Goal: Transaction & Acquisition: Purchase product/service

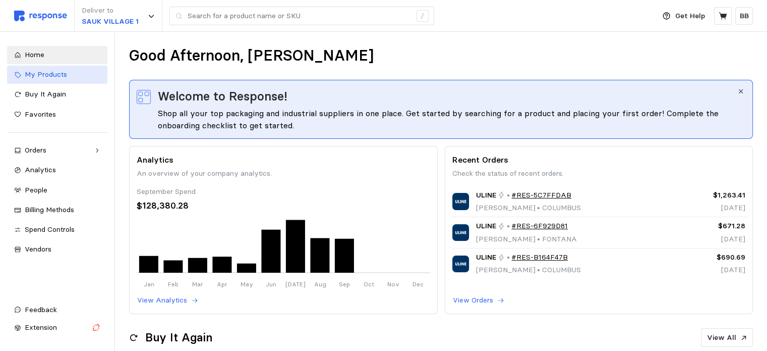
click at [51, 78] on span "My Products" at bounding box center [46, 74] width 42 height 9
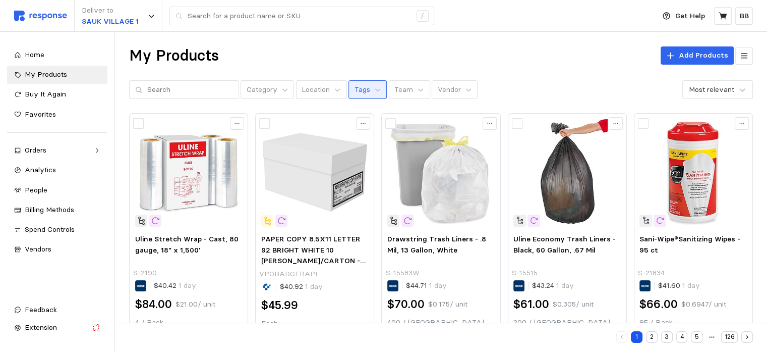
click at [355, 90] on p "Tags" at bounding box center [363, 89] width 16 height 11
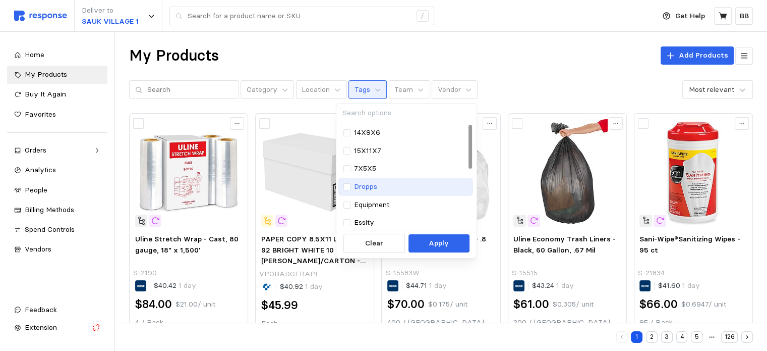
click at [382, 184] on div "Dropps" at bounding box center [406, 186] width 125 height 11
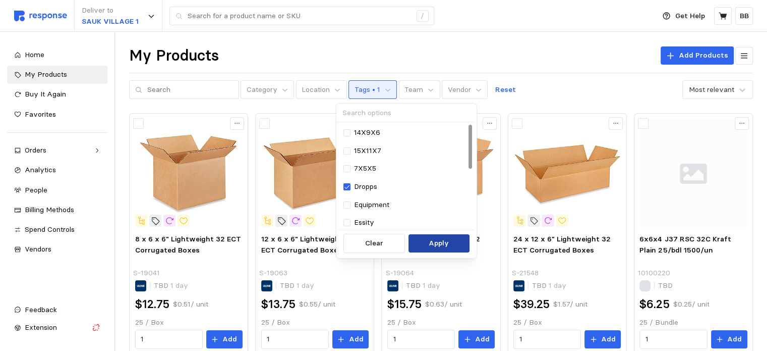
click at [428, 240] on button "Apply" at bounding box center [439, 243] width 61 height 18
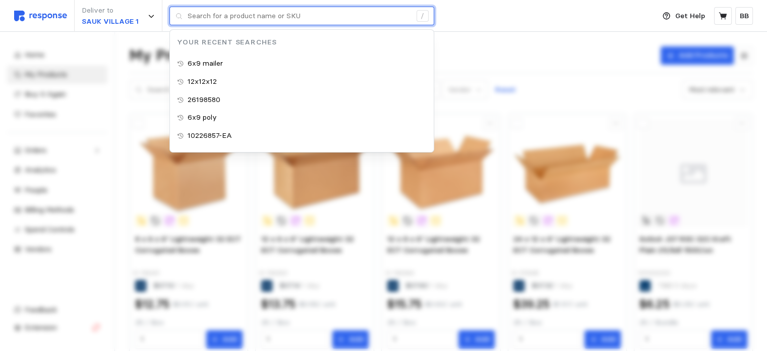
click at [292, 22] on input "text" at bounding box center [300, 16] width 224 height 18
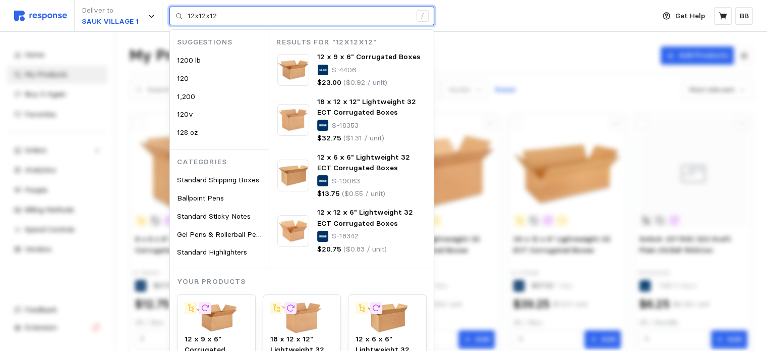
type input "12x12x12"
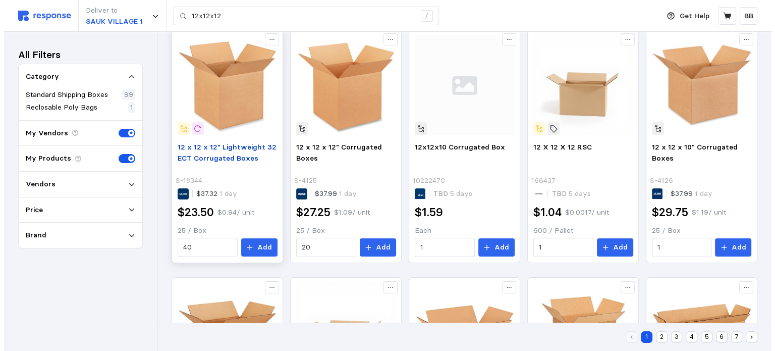
scroll to position [101, 0]
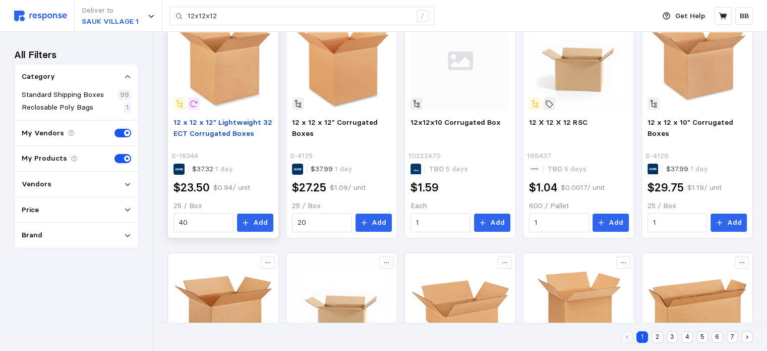
click at [226, 129] on span "12 x 12 x 12" Lightweight 32 ECT Corrugated Boxes" at bounding box center [223, 128] width 99 height 20
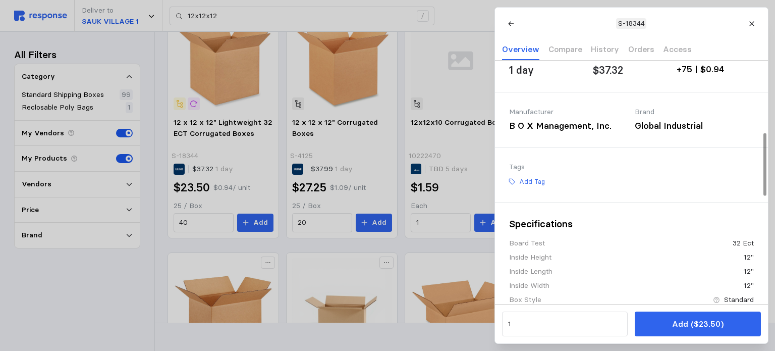
scroll to position [303, 0]
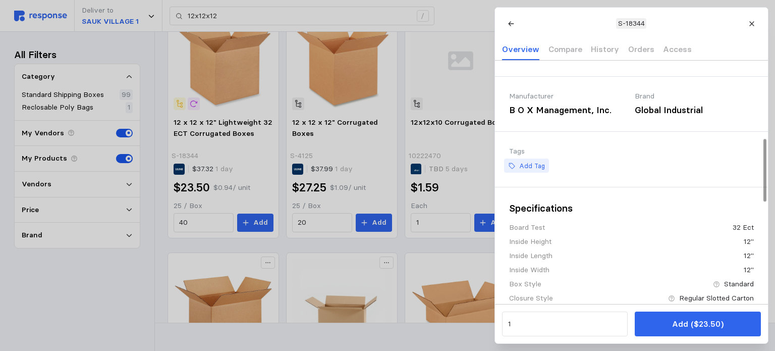
click at [529, 171] on p "Add Tag" at bounding box center [532, 165] width 26 height 9
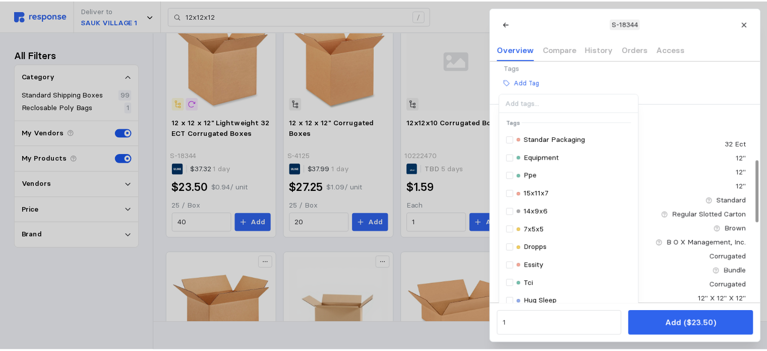
scroll to position [404, 0]
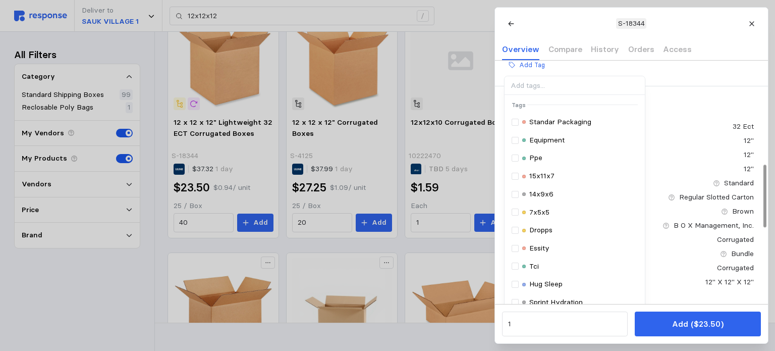
click at [539, 236] on p "Dropps" at bounding box center [540, 230] width 23 height 11
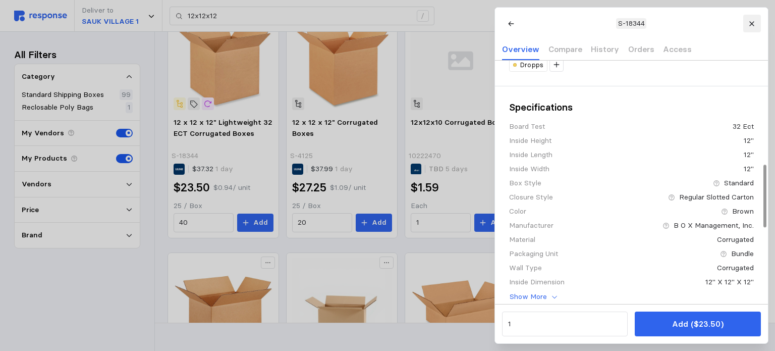
click at [752, 25] on icon at bounding box center [751, 23] width 5 height 5
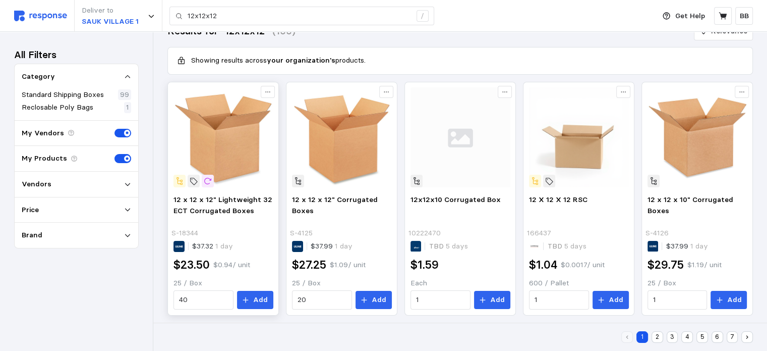
scroll to position [0, 0]
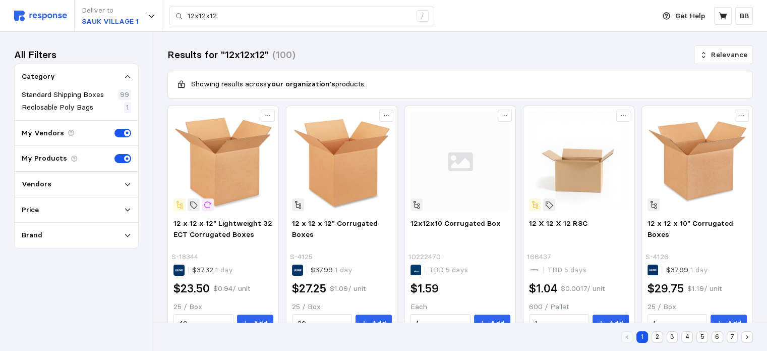
click at [48, 184] on div "Vendors" at bounding box center [76, 184] width 109 height 11
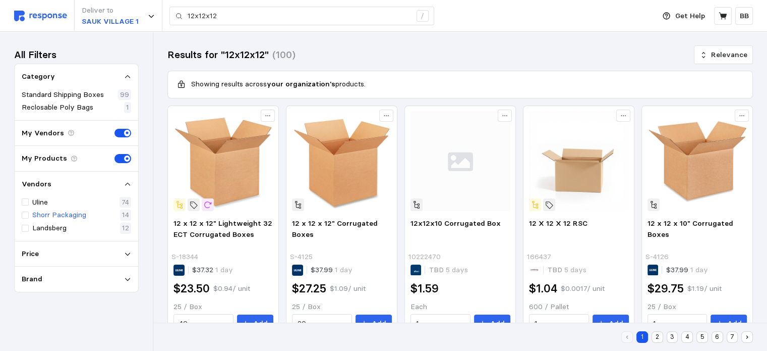
click at [44, 214] on p "Shorr Packaging" at bounding box center [59, 214] width 54 height 11
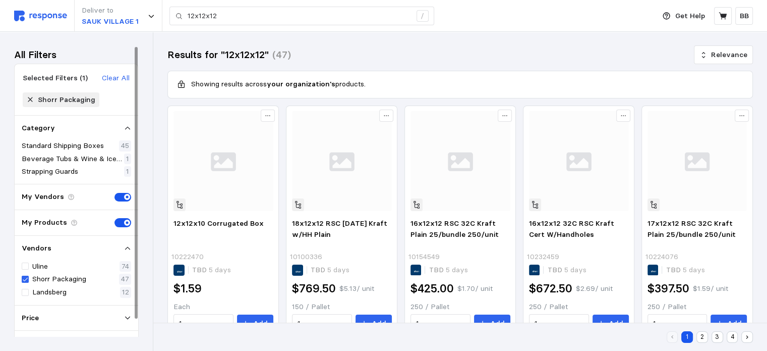
click at [43, 22] on div "Deliver to [GEOGRAPHIC_DATA] 1 12x12x12 /" at bounding box center [332, 16] width 636 height 32
click at [42, 18] on img at bounding box center [40, 16] width 53 height 11
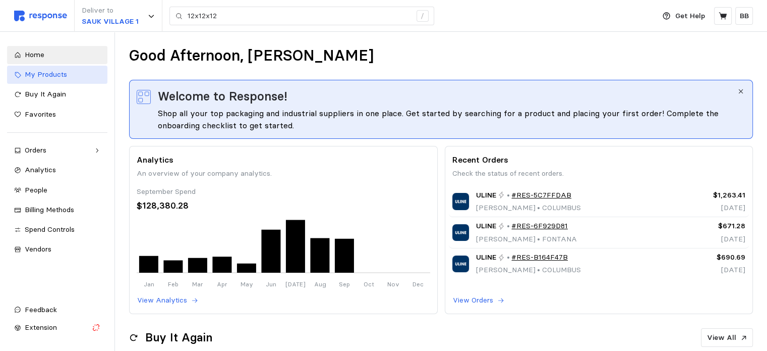
click at [44, 76] on span "My Products" at bounding box center [46, 74] width 42 height 9
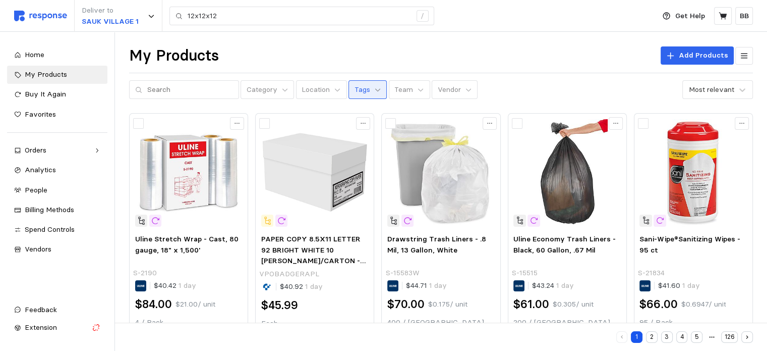
click at [374, 86] on icon at bounding box center [377, 89] width 7 height 7
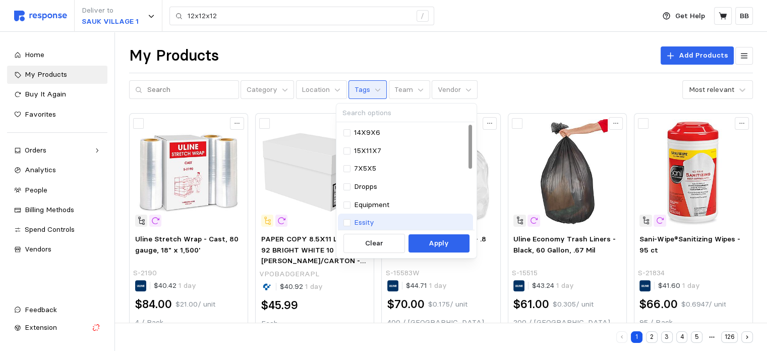
scroll to position [50, 0]
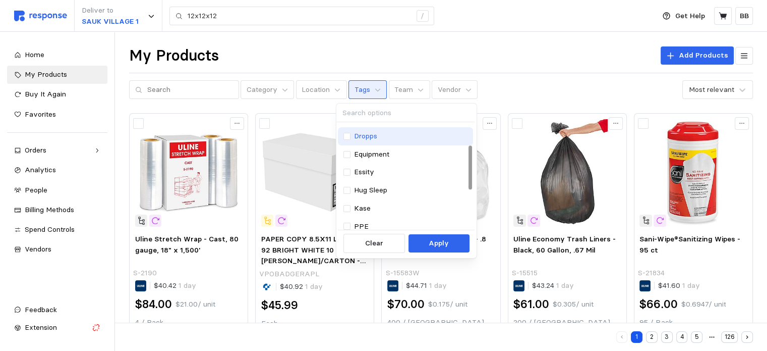
click at [366, 137] on p "Dropps" at bounding box center [365, 136] width 23 height 11
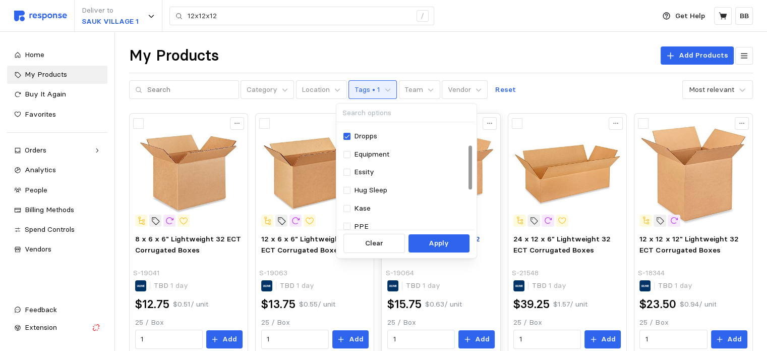
click at [427, 244] on button "Apply" at bounding box center [439, 243] width 61 height 18
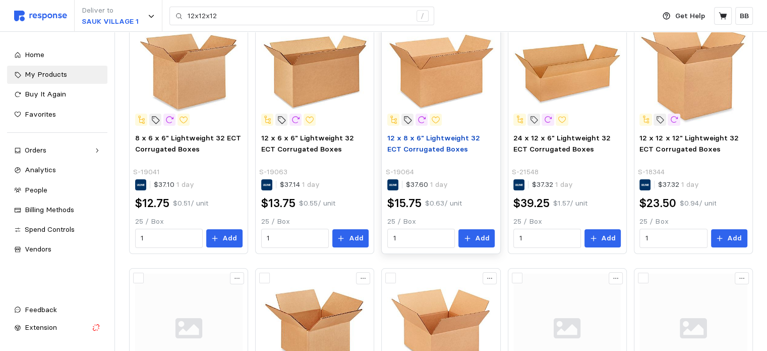
scroll to position [151, 0]
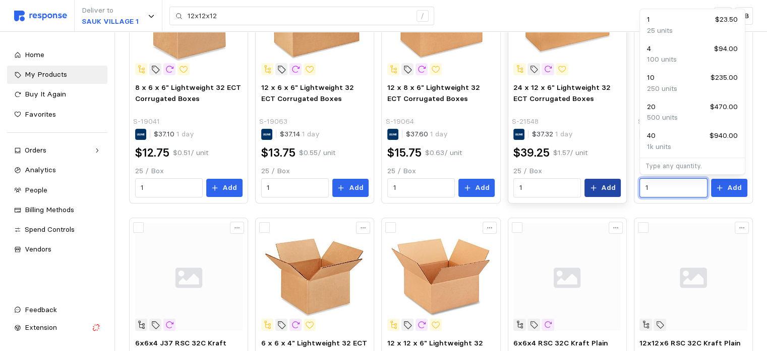
drag, startPoint x: 662, startPoint y: 186, endPoint x: 598, endPoint y: 189, distance: 63.7
click at [598, 189] on div "8 x 6 x 6" Lightweight 32 ECT Corrugated Boxes S-19041 $37.10 1 day $12.75 $0.5…" at bounding box center [441, 338] width 624 height 752
type input "2"
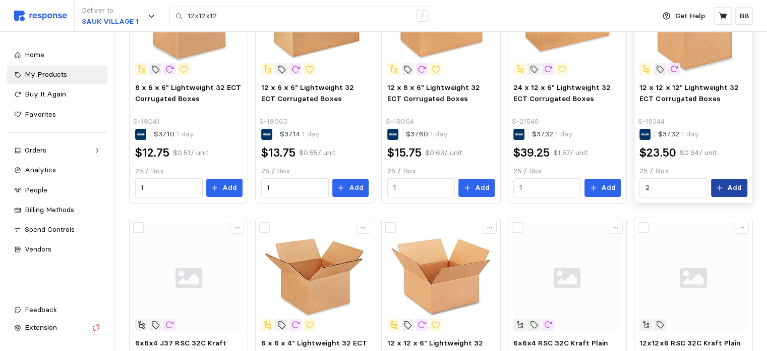
click at [729, 185] on p "Add" at bounding box center [735, 187] width 15 height 11
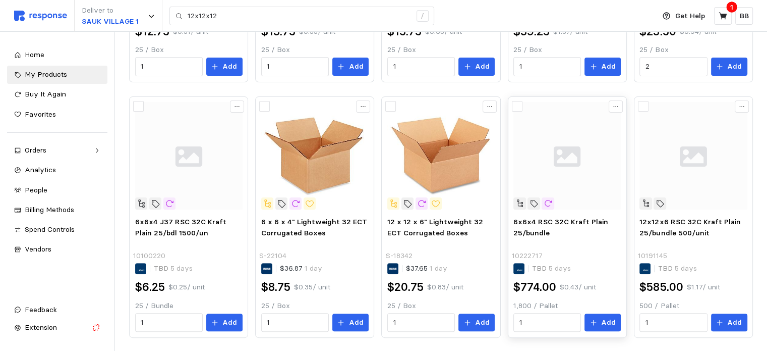
scroll to position [303, 0]
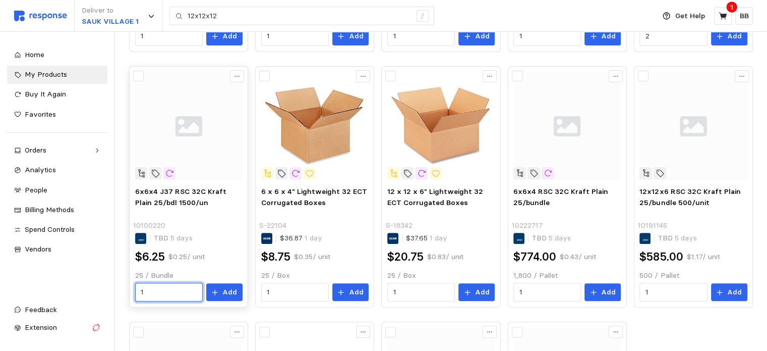
click at [160, 291] on input "1" at bounding box center [169, 292] width 56 height 18
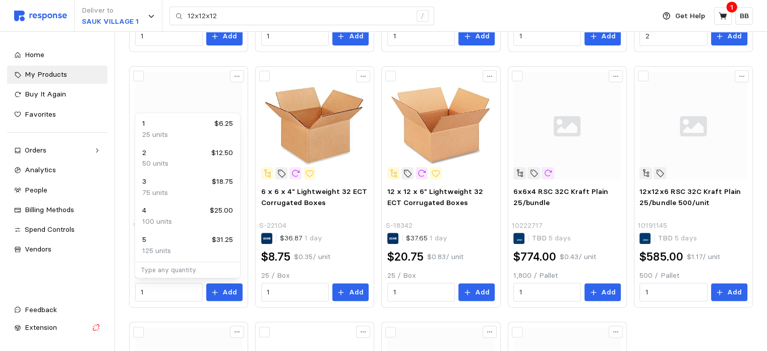
click at [166, 314] on div "8 x 6 x 6" Lightweight 32 ECT Corrugated Boxes S-19041 $37.10 1 day $12.75 $0.5…" at bounding box center [441, 186] width 624 height 752
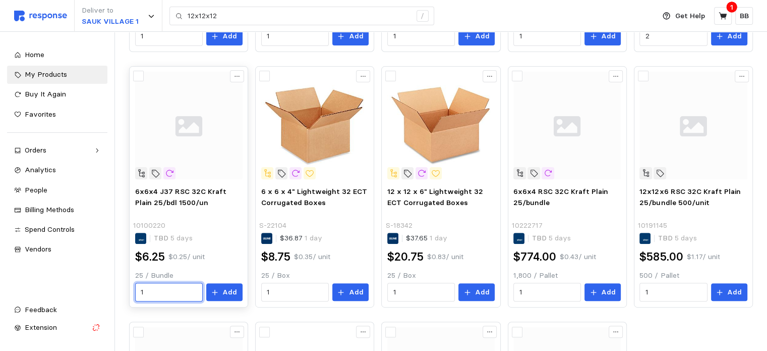
click at [175, 294] on input "1" at bounding box center [169, 292] width 56 height 18
type input "30"
drag, startPoint x: 210, startPoint y: 293, endPoint x: 217, endPoint y: 294, distance: 7.1
click at [217, 294] on button "Add" at bounding box center [224, 292] width 36 height 18
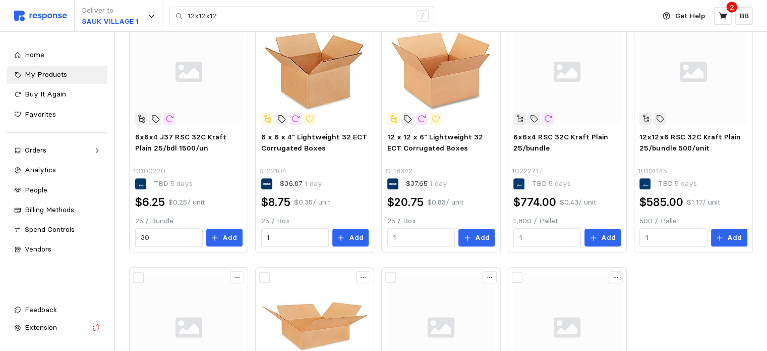
scroll to position [556, 0]
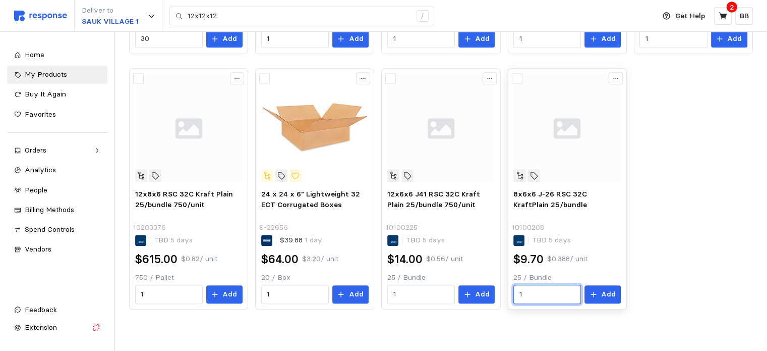
click at [541, 292] on input "1" at bounding box center [548, 294] width 56 height 18
type input "1"
type input "48"
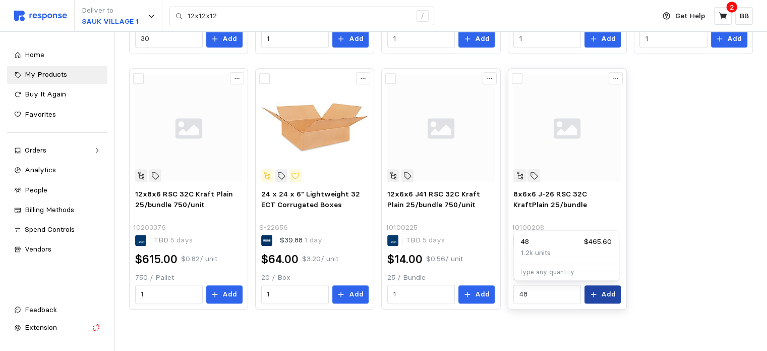
click at [605, 292] on p "Add" at bounding box center [608, 294] width 15 height 11
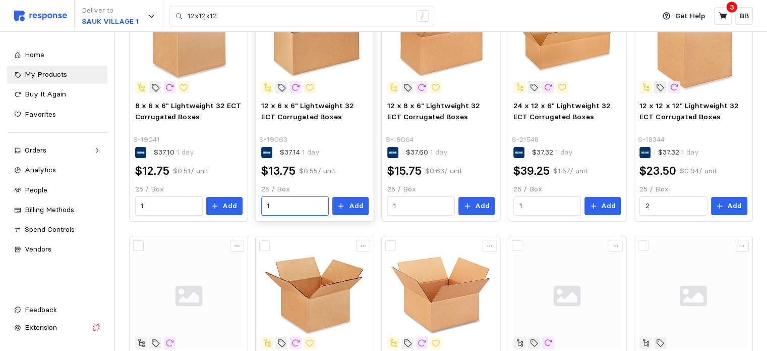
scroll to position [151, 0]
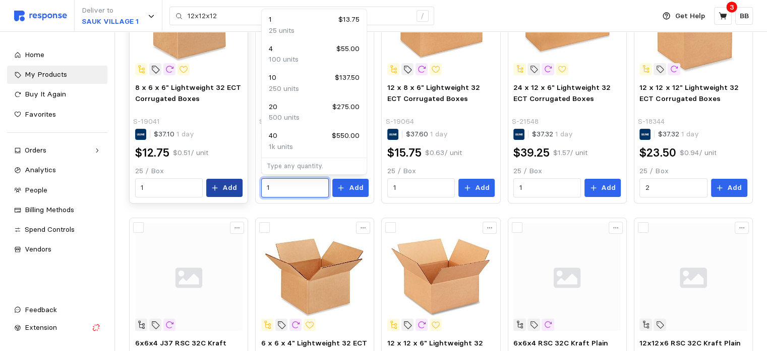
drag, startPoint x: 289, startPoint y: 187, endPoint x: 232, endPoint y: 185, distance: 57.0
click at [232, 185] on div "8 x 6 x 6" Lightweight 32 ECT Corrugated Boxes S-19041 $37.10 1 day $12.75 $0.5…" at bounding box center [441, 338] width 624 height 752
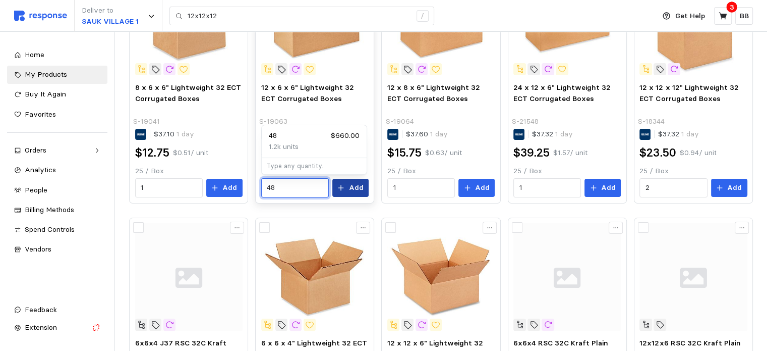
type input "48"
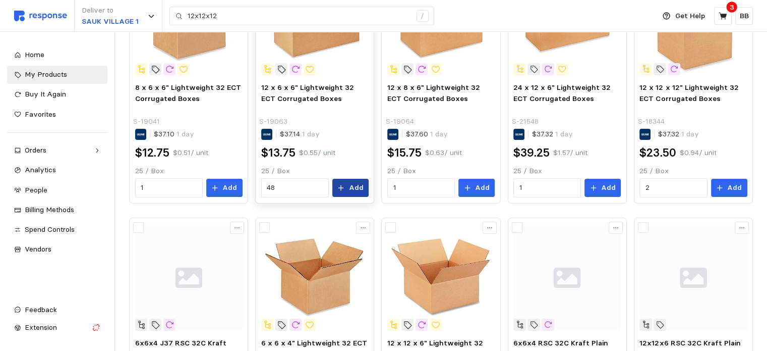
click at [363, 191] on button "Add" at bounding box center [351, 188] width 36 height 18
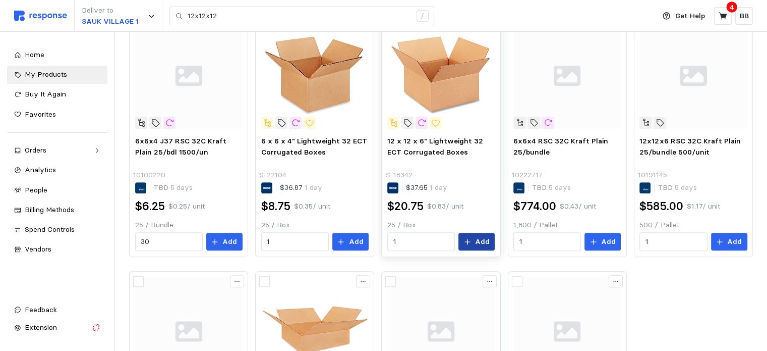
scroll to position [404, 0]
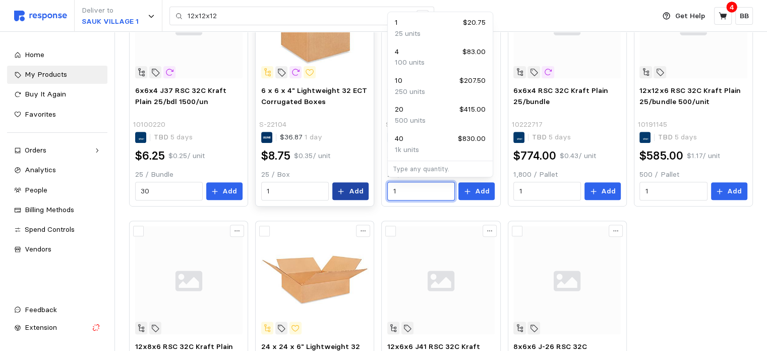
drag, startPoint x: 409, startPoint y: 190, endPoint x: 365, endPoint y: 191, distance: 43.9
click at [365, 191] on div "8 x 6 x 6" Lightweight 32 ECT Corrugated Boxes S-19041 $37.10 1 day $12.75 $0.5…" at bounding box center [441, 85] width 624 height 752
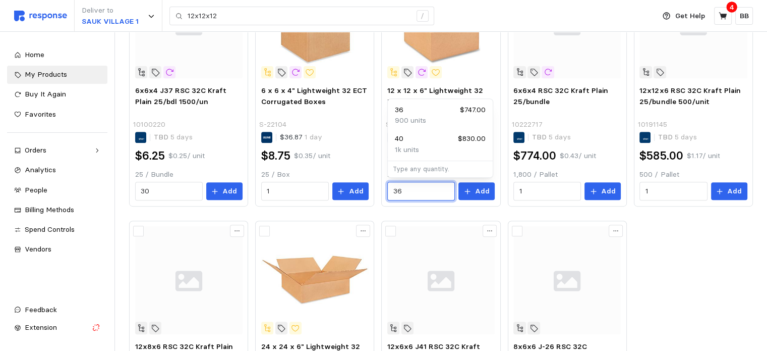
click at [432, 115] on div "36 $747.00" at bounding box center [440, 109] width 91 height 11
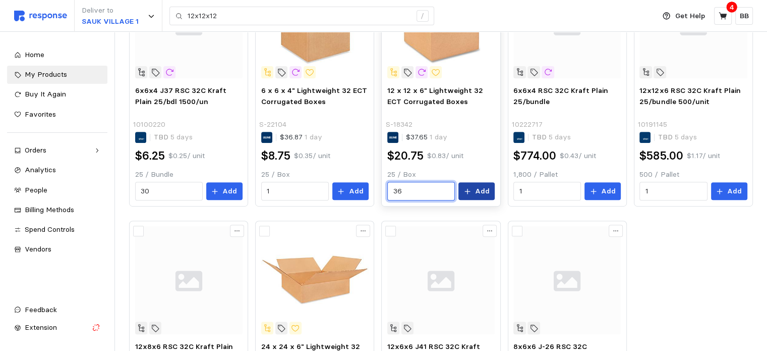
type input "36"
click at [473, 186] on button "Add" at bounding box center [477, 191] width 36 height 18
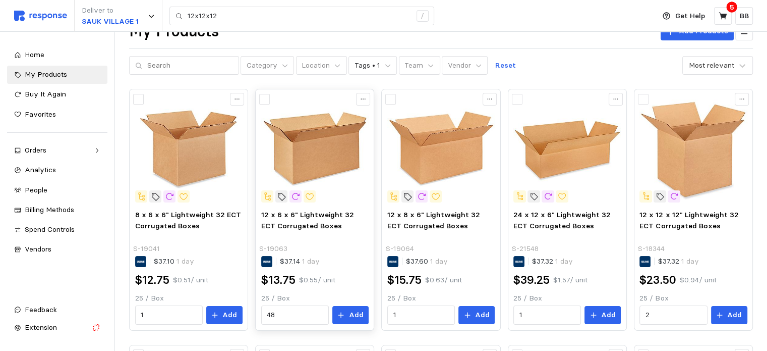
scroll to position [0, 0]
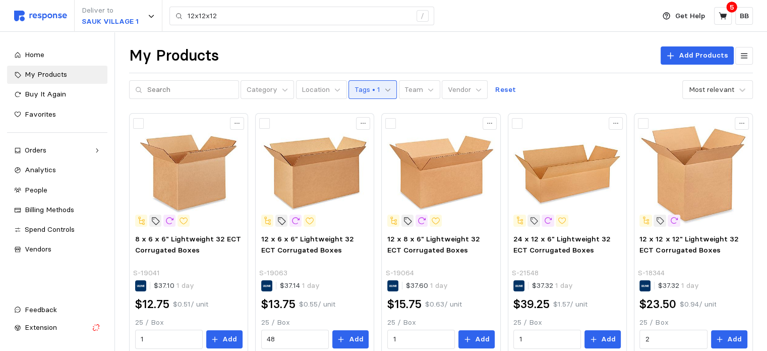
click at [384, 86] on icon at bounding box center [387, 89] width 7 height 7
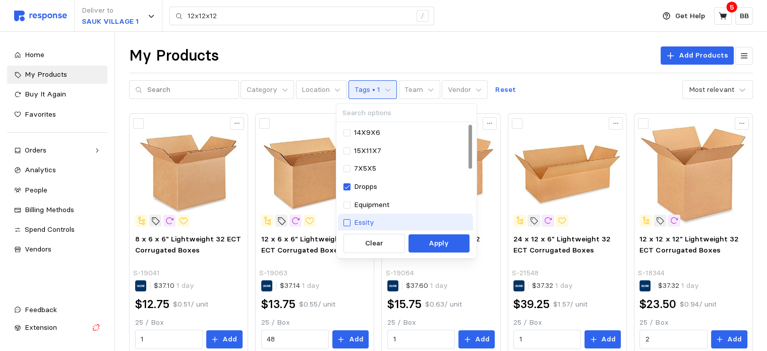
click at [350, 223] on div at bounding box center [347, 222] width 7 height 7
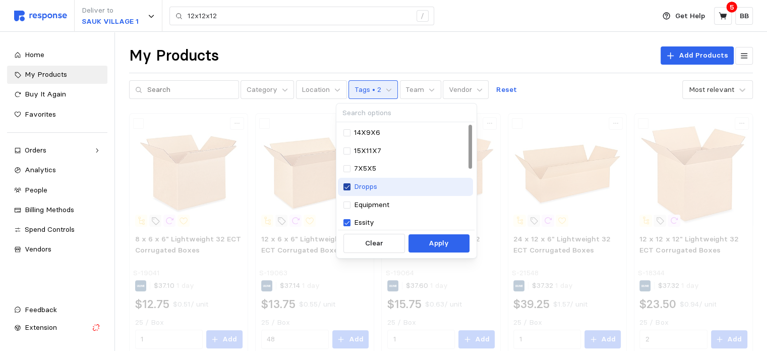
click at [349, 184] on icon at bounding box center [347, 186] width 6 height 7
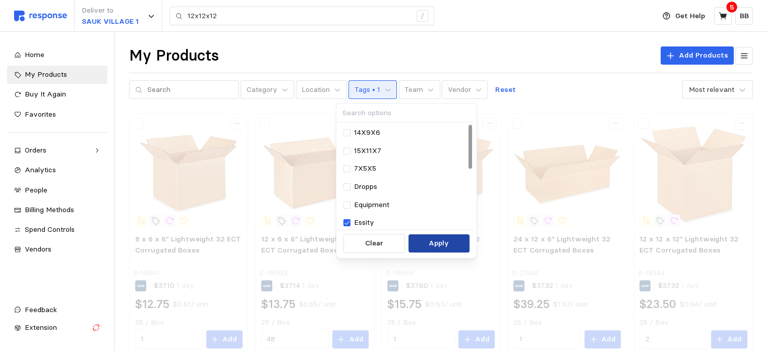
click at [431, 240] on p "Apply" at bounding box center [439, 243] width 20 height 11
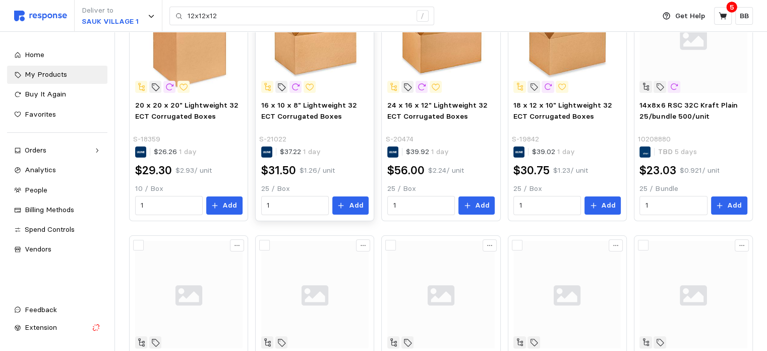
scroll to position [151, 0]
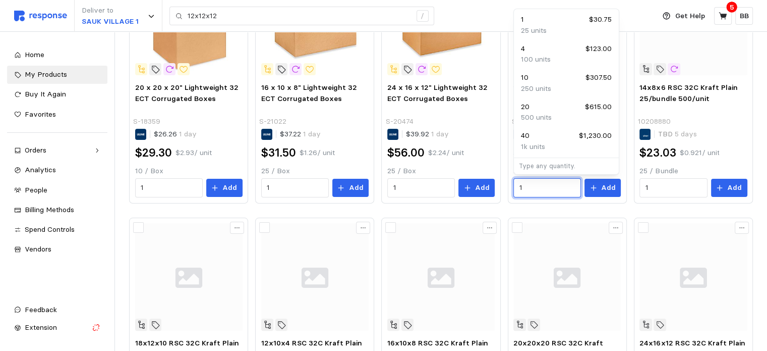
drag, startPoint x: 539, startPoint y: 188, endPoint x: 503, endPoint y: 188, distance: 36.8
click at [503, 188] on div "20 x 20 x 20" Lightweight 32 ECT Corrugated Boxes S-18359 $26.26 1 day $29.30 $…" at bounding box center [441, 338] width 624 height 752
click at [540, 84] on p "300 units" at bounding box center [536, 88] width 31 height 11
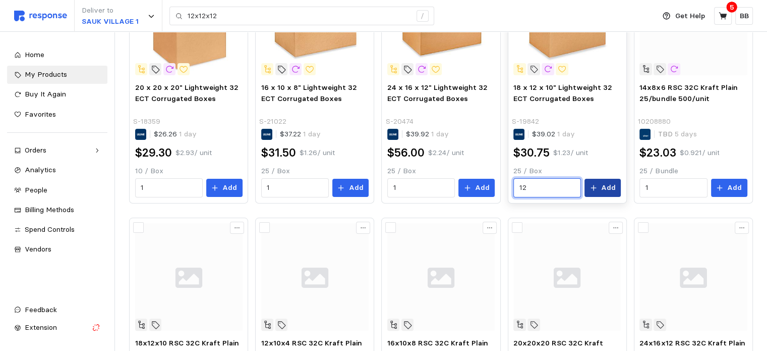
type input "12"
click at [603, 189] on p "Add" at bounding box center [608, 187] width 15 height 11
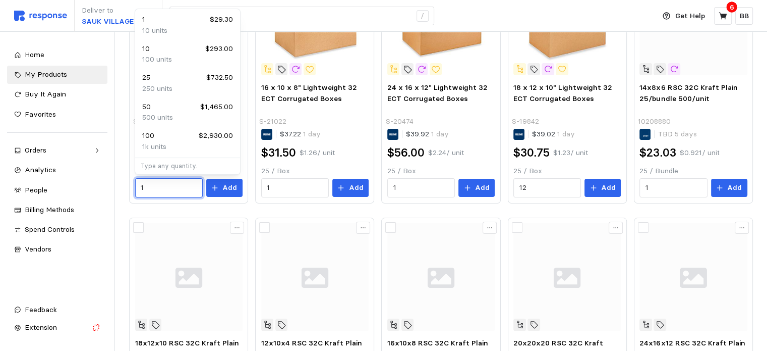
drag, startPoint x: 157, startPoint y: 188, endPoint x: 111, endPoint y: 184, distance: 47.1
click at [111, 184] on div "Deliver to SAUK VILLAGE 1 12x12x12 / Get Help 6 BB 12x12x12 / Home My Products …" at bounding box center [383, 303] width 767 height 908
click at [178, 213] on div "20 x 20 x 20" Lightweight 32 ECT Corrugated Boxes S-18359 $26.26 1 day $29.30 $…" at bounding box center [441, 338] width 624 height 752
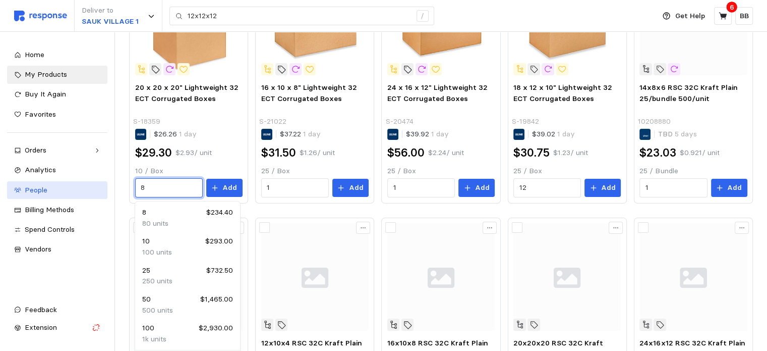
drag, startPoint x: 153, startPoint y: 187, endPoint x: 82, endPoint y: 183, distance: 71.3
click at [82, 183] on div "Deliver to SAUK VILLAGE 1 12x12x12 / Get Help 6 BB 12x12x12 / Home My Products …" at bounding box center [383, 303] width 767 height 908
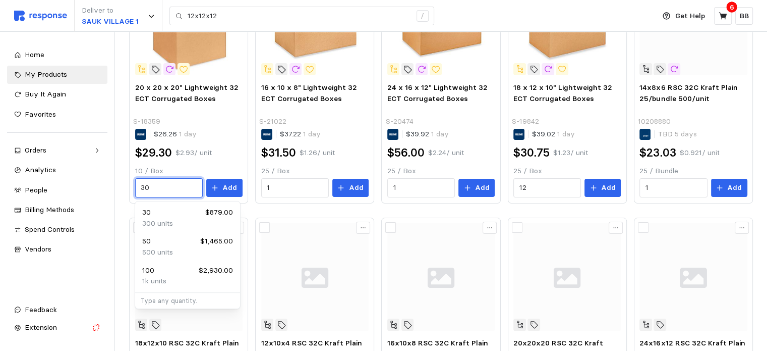
click at [157, 216] on div "30 $879.00" at bounding box center [187, 212] width 91 height 11
type input "3"
click at [157, 215] on div "20 $586.00" at bounding box center [187, 212] width 91 height 11
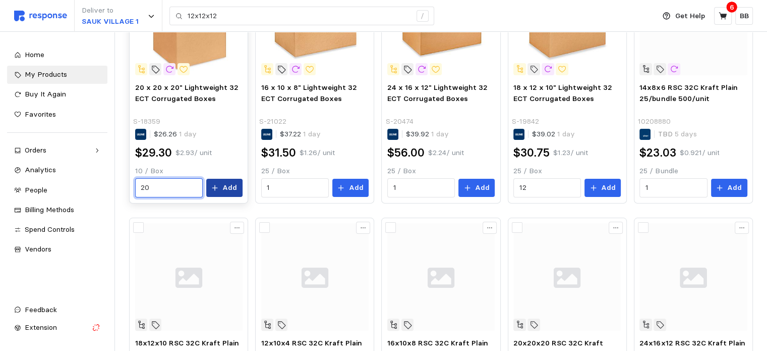
type input "20"
click at [226, 186] on p "Add" at bounding box center [230, 187] width 15 height 11
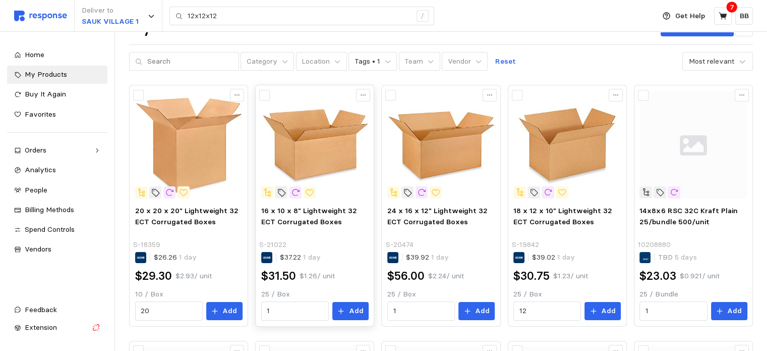
scroll to position [0, 0]
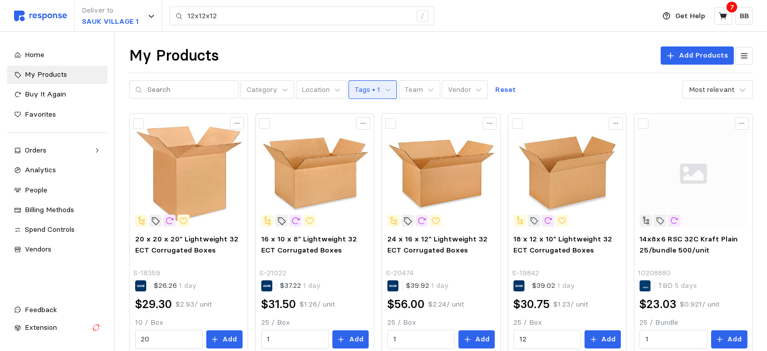
click at [359, 86] on p "Tags • 1" at bounding box center [368, 89] width 26 height 11
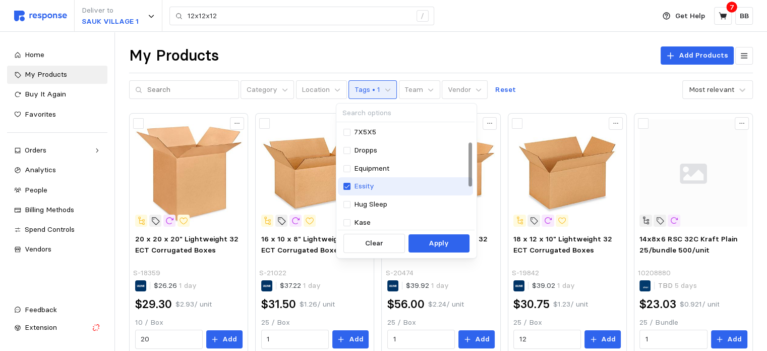
scroll to position [50, 0]
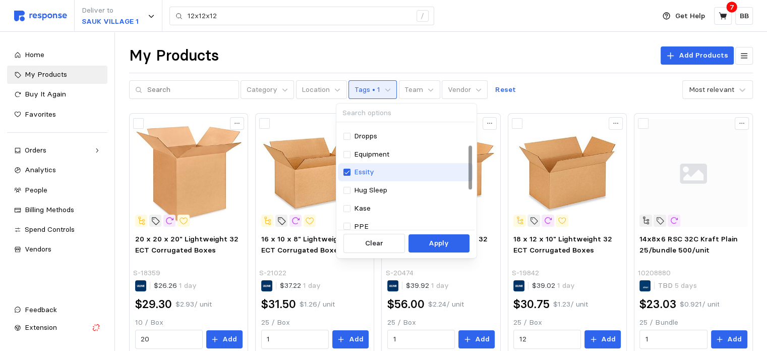
click at [357, 169] on p "Essity" at bounding box center [364, 172] width 20 height 11
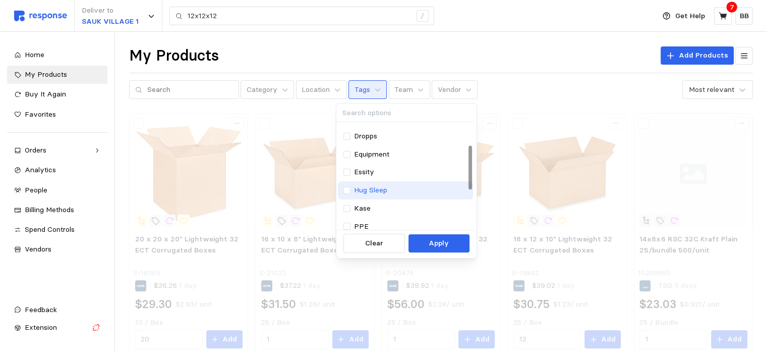
click at [364, 189] on p "Hug Sleep" at bounding box center [370, 190] width 33 height 11
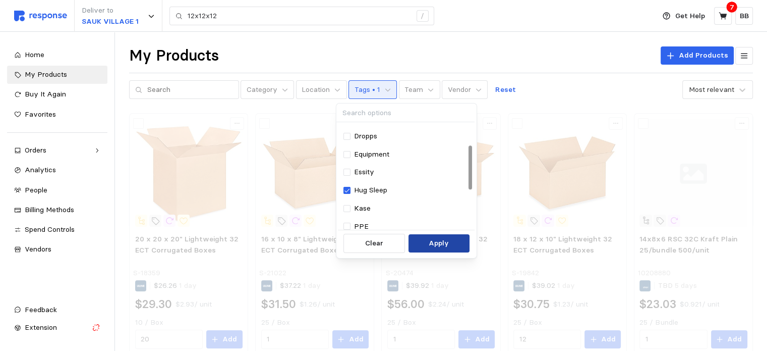
click at [442, 242] on p "Apply" at bounding box center [439, 243] width 20 height 11
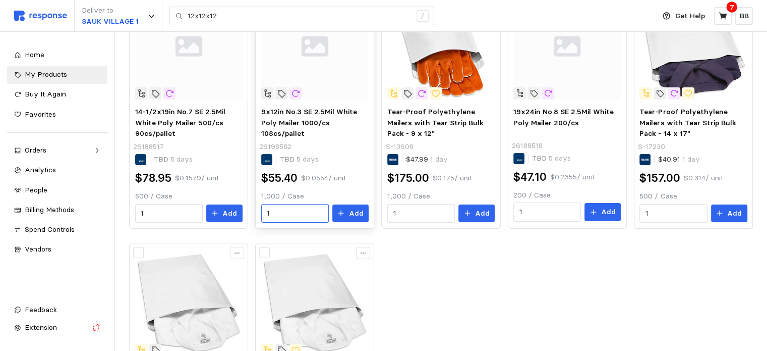
scroll to position [151, 0]
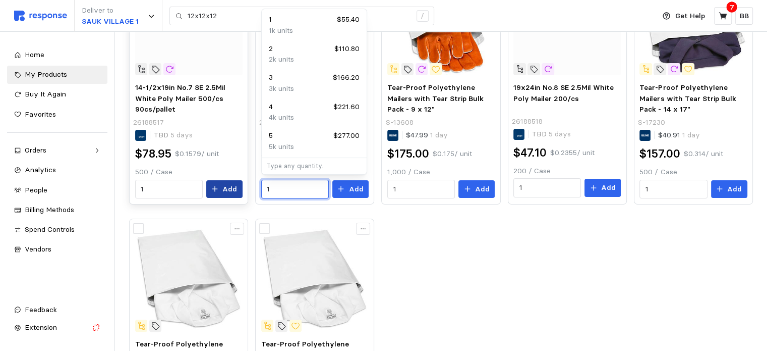
drag, startPoint x: 282, startPoint y: 189, endPoint x: 214, endPoint y: 191, distance: 68.1
click at [214, 191] on div "14-1/2x19in No.7 SE 2.5Mil White Poly Mailer 500/cs 90cs/pallet 26188517 TBD 5 …" at bounding box center [441, 211] width 624 height 499
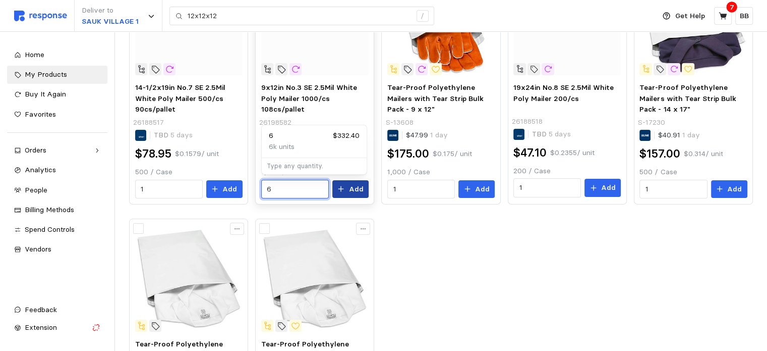
type input "6"
click at [350, 185] on p "Add" at bounding box center [356, 189] width 15 height 11
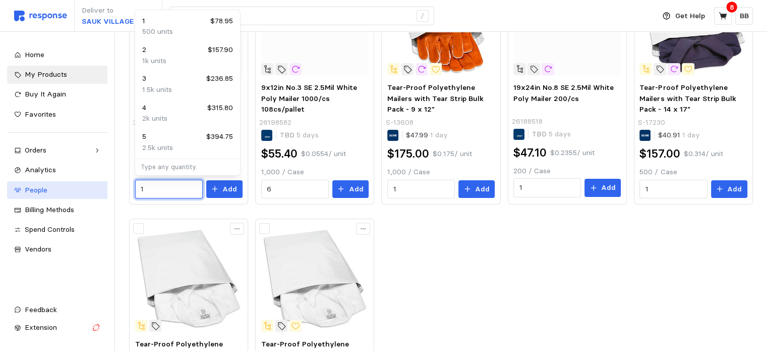
drag, startPoint x: 159, startPoint y: 187, endPoint x: 99, endPoint y: 188, distance: 60.6
click at [99, 188] on div "Deliver to SAUK VILLAGE 1 12x12x12 / Get Help 8 BB 12x12x12 / Home My Products …" at bounding box center [383, 176] width 767 height 654
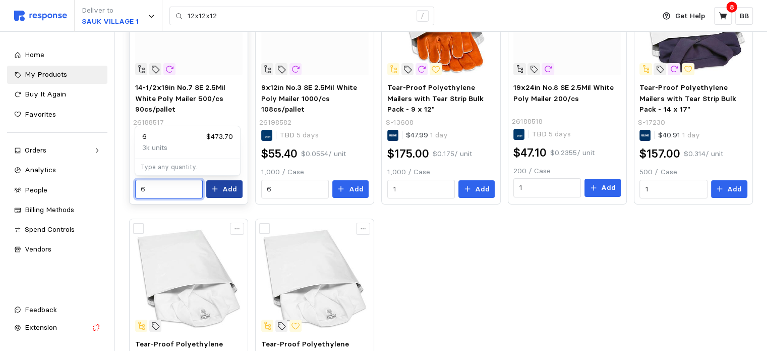
type input "6"
click at [223, 183] on button "Add" at bounding box center [224, 189] width 36 height 18
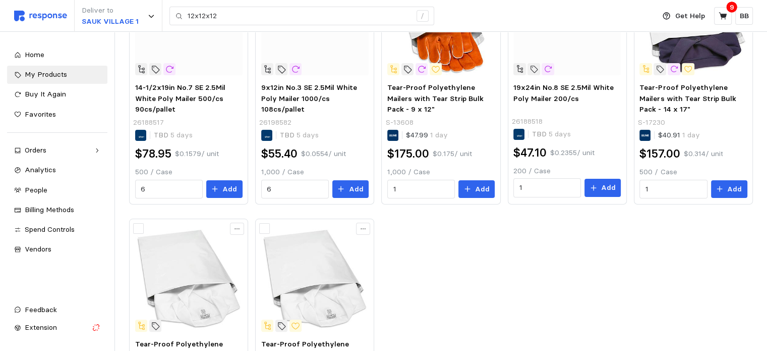
scroll to position [0, 0]
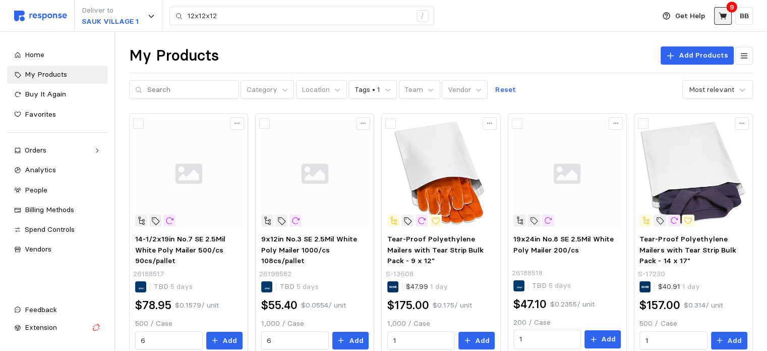
click at [726, 17] on icon at bounding box center [723, 15] width 8 height 7
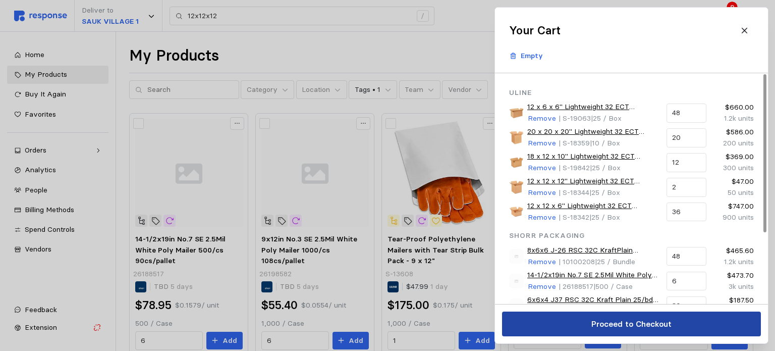
click at [620, 319] on p "Proceed to Checkout" at bounding box center [631, 323] width 80 height 13
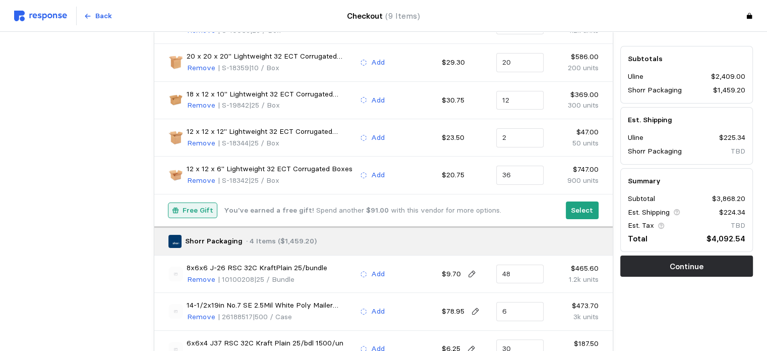
scroll to position [101, 0]
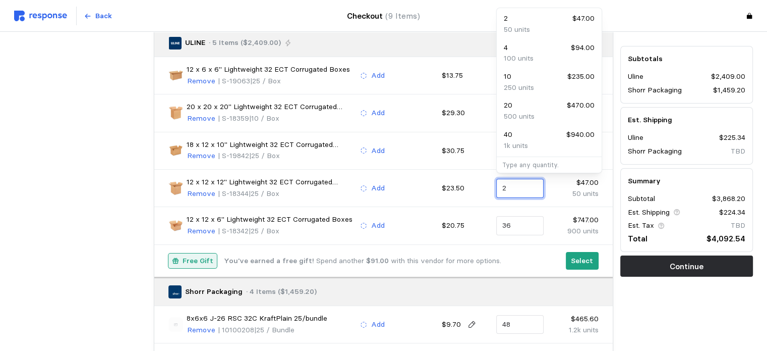
drag, startPoint x: 510, startPoint y: 185, endPoint x: 487, endPoint y: 182, distance: 22.9
click at [487, 182] on div "12 x 12 x 12" Lightweight 32 ECT Corrugated Boxes Remove | S-18344 | 25 / Box A…" at bounding box center [383, 188] width 437 height 30
type input "4"
click at [525, 255] on div "Free Gift You've earned a free gift! Spend another $91.00 with this vendor for …" at bounding box center [364, 260] width 390 height 15
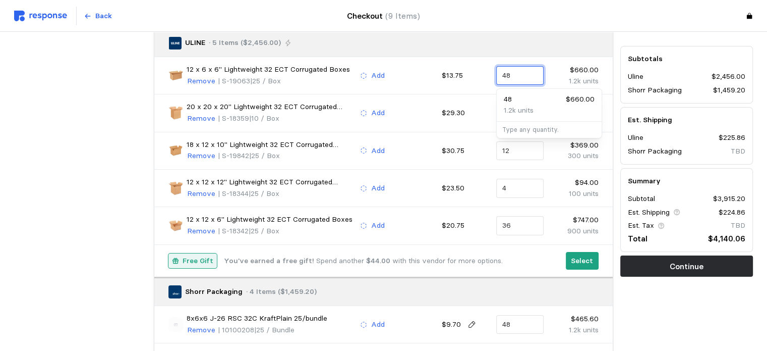
drag, startPoint x: 515, startPoint y: 73, endPoint x: 499, endPoint y: 73, distance: 15.6
click at [499, 73] on div "48" at bounding box center [520, 75] width 47 height 19
click at [516, 223] on input "36" at bounding box center [521, 225] width 36 height 18
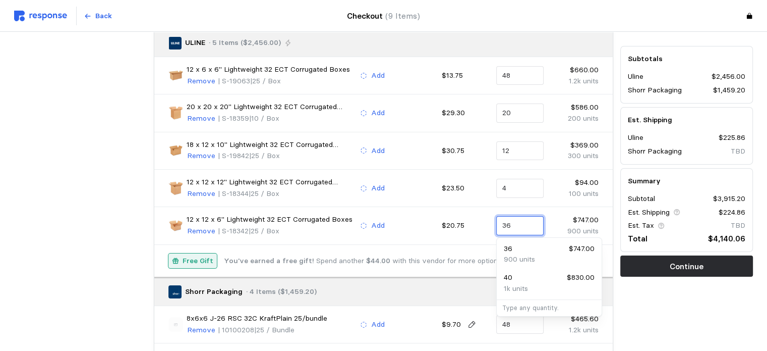
type input "3"
click at [543, 246] on div "40 $830.00" at bounding box center [549, 248] width 91 height 11
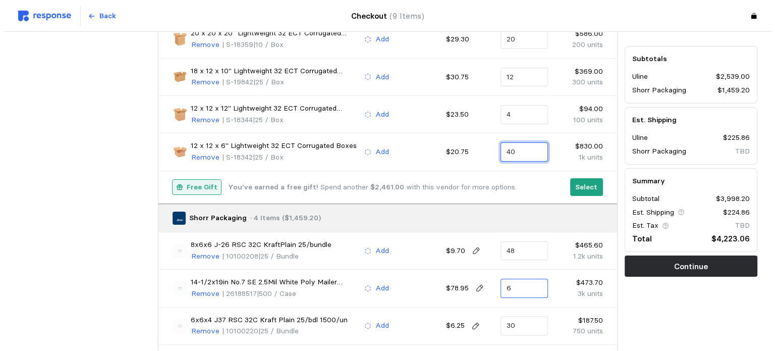
scroll to position [157, 0]
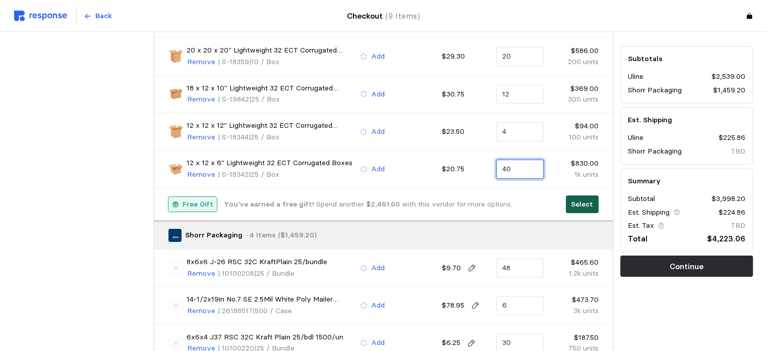
type input "40"
click at [579, 199] on p "Select" at bounding box center [582, 204] width 22 height 11
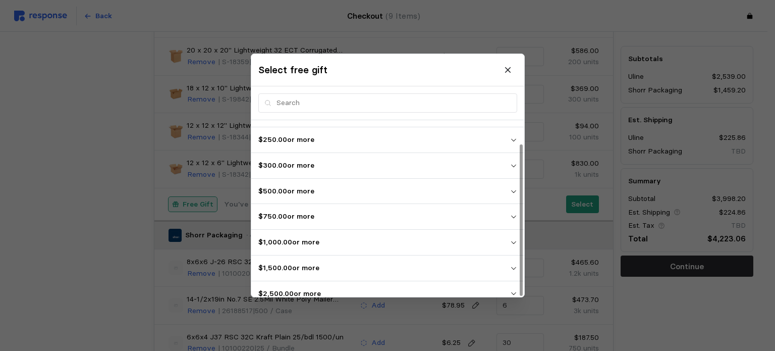
scroll to position [27, 0]
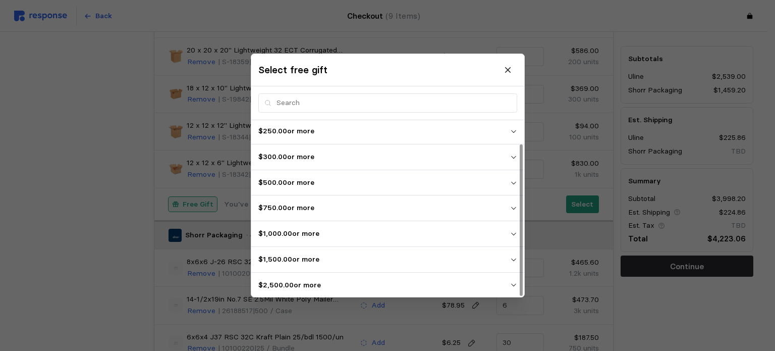
click at [326, 287] on p "$2,500.00 or more" at bounding box center [384, 285] width 252 height 11
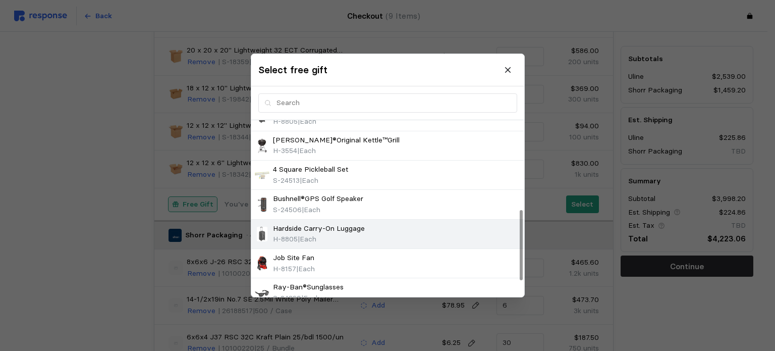
scroll to position [161, 0]
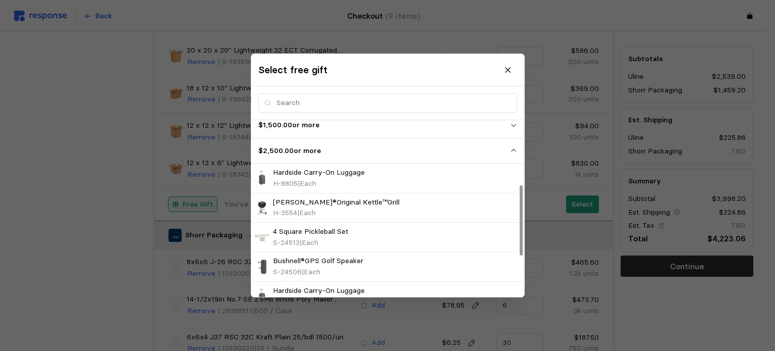
click at [294, 129] on p "$1,500.00 or more" at bounding box center [384, 125] width 252 height 11
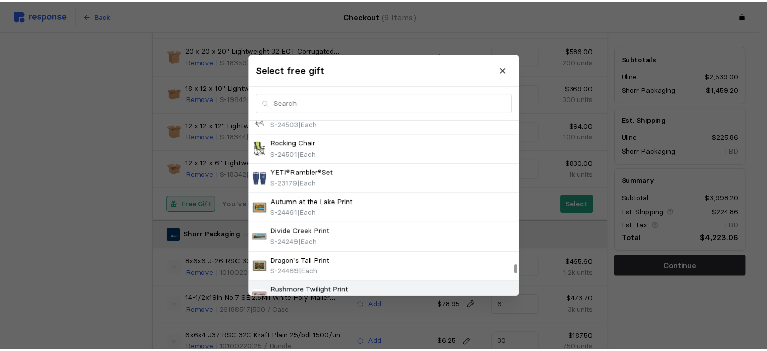
scroll to position [3088, 0]
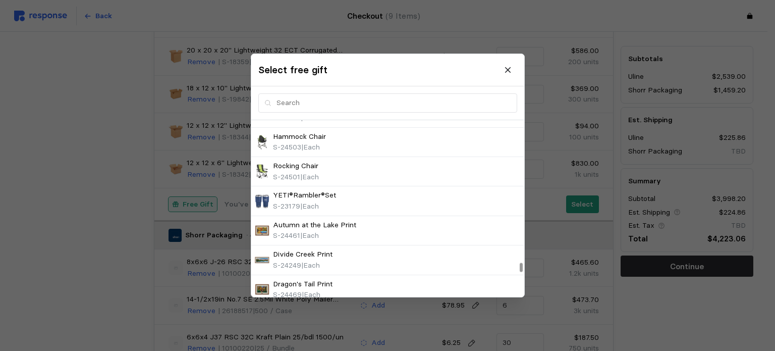
click at [299, 201] on span "S-23179" at bounding box center [286, 205] width 27 height 9
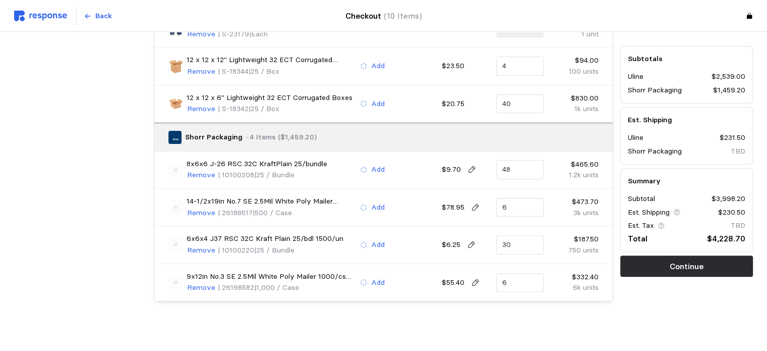
scroll to position [263, 0]
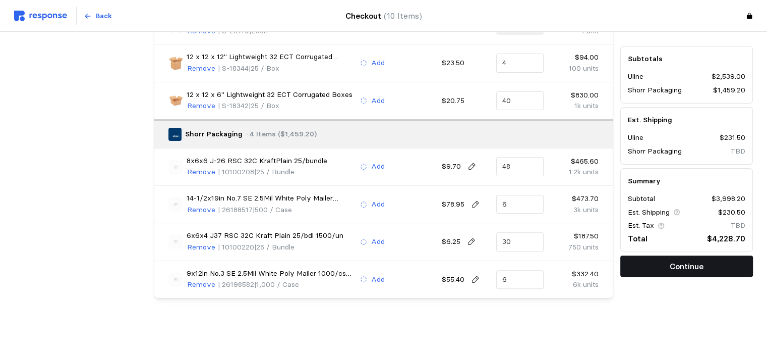
click at [678, 263] on p "Continue" at bounding box center [687, 266] width 34 height 13
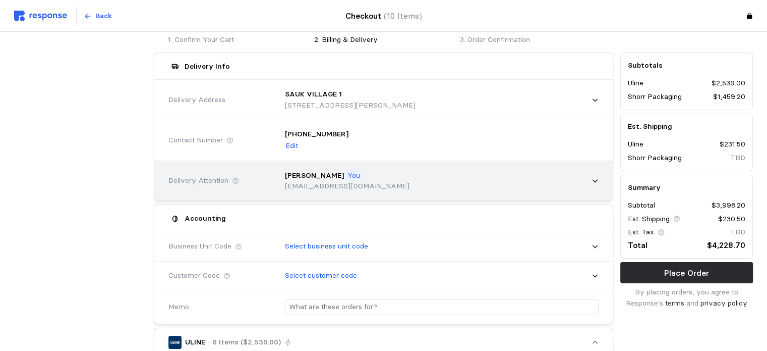
scroll to position [101, 0]
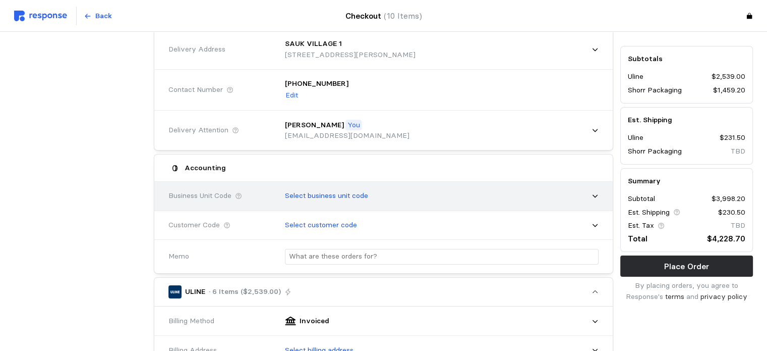
click at [324, 196] on p "Select business unit code" at bounding box center [326, 195] width 83 height 11
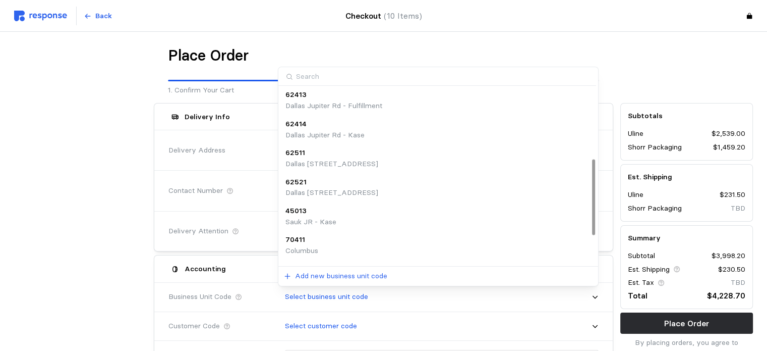
scroll to position [163, 0]
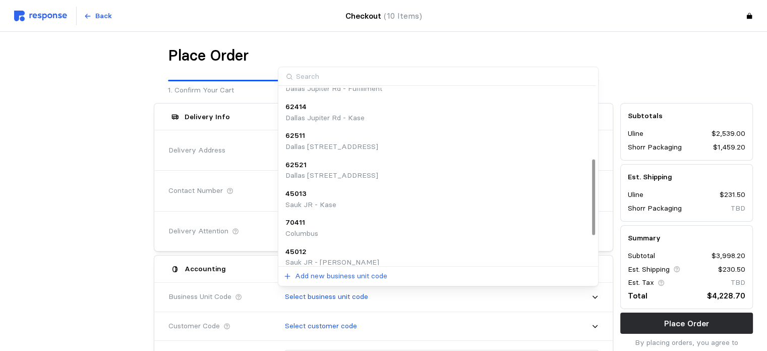
click at [326, 251] on div "45012" at bounding box center [333, 251] width 94 height 11
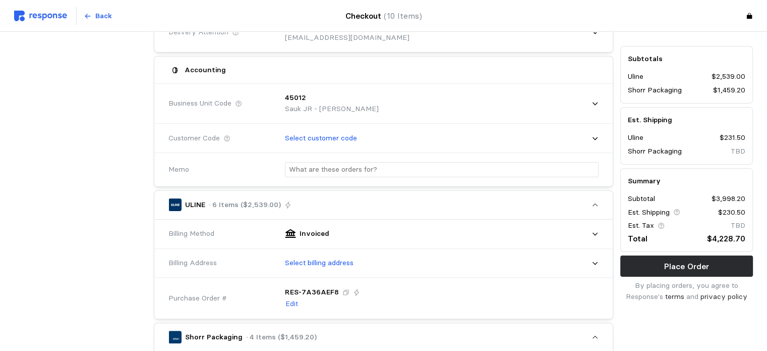
scroll to position [202, 0]
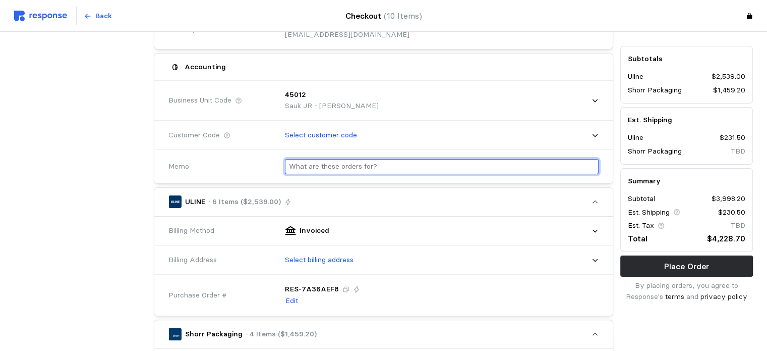
click at [313, 167] on input "text" at bounding box center [442, 166] width 306 height 15
type input "[PERSON_NAME]"
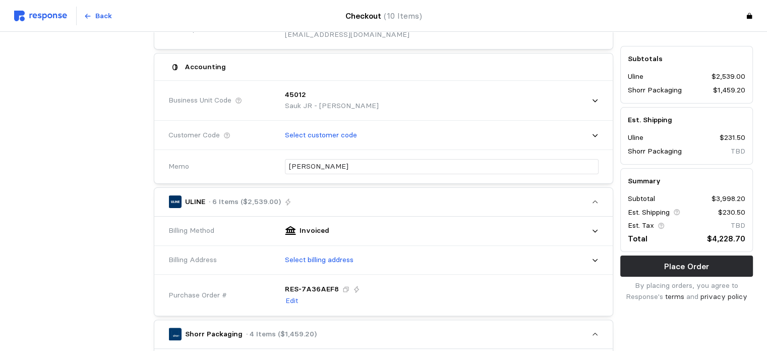
click at [335, 192] on div "ULINE · 6 Items ($2,539.00)" at bounding box center [373, 202] width 416 height 20
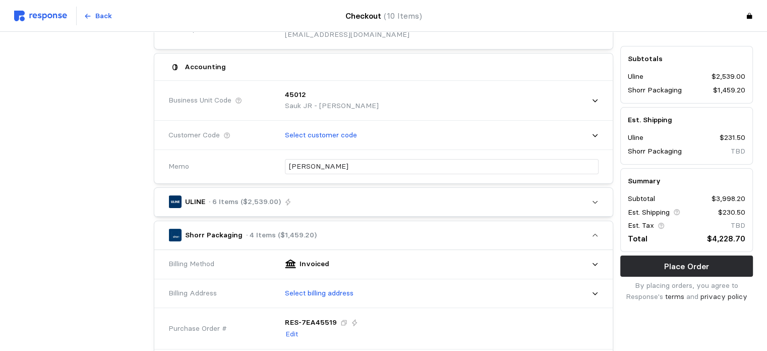
click at [329, 195] on div "ULINE · 6 Items ($2,539.00)" at bounding box center [373, 201] width 409 height 13
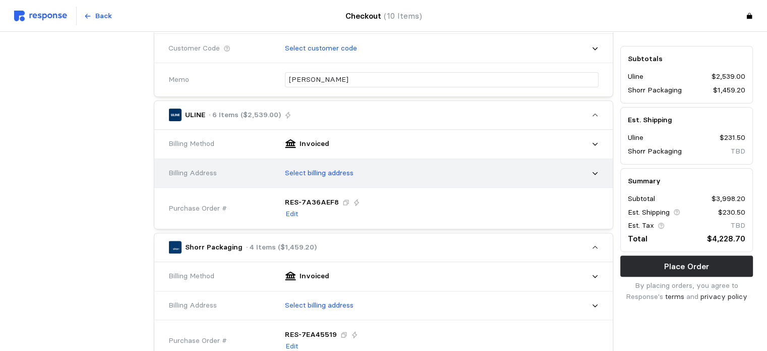
scroll to position [303, 0]
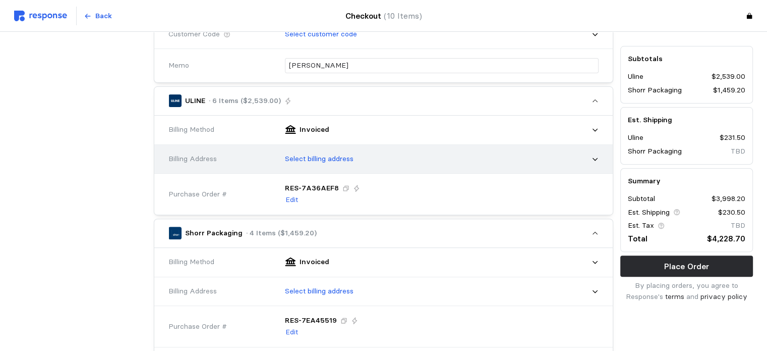
click at [317, 157] on p "Select billing address" at bounding box center [319, 158] width 69 height 11
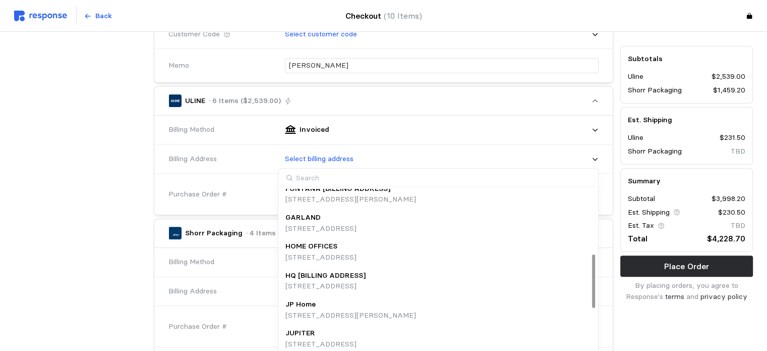
scroll to position [214, 0]
click at [352, 271] on p "HQ [BILLING ADDRESS]" at bounding box center [326, 273] width 80 height 11
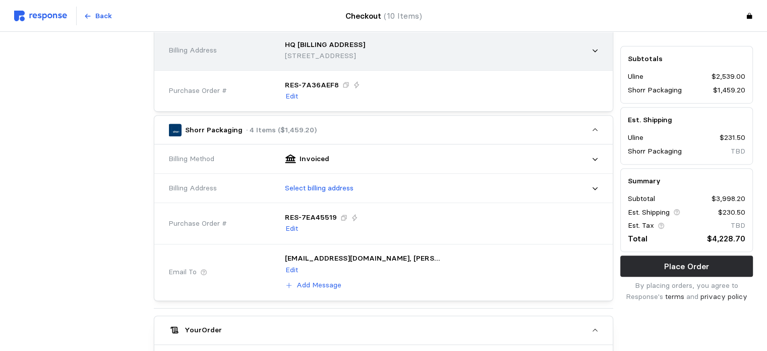
scroll to position [454, 0]
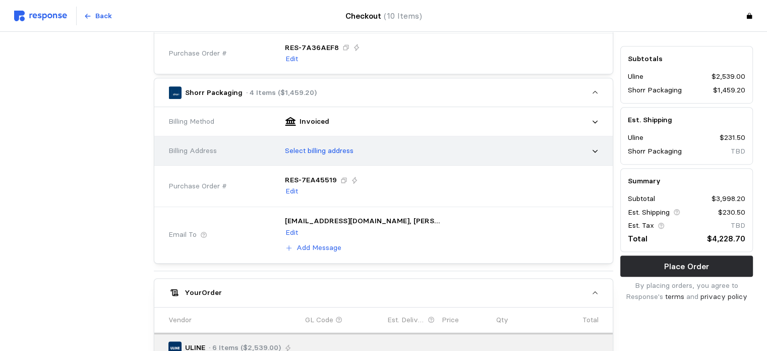
click at [308, 151] on p "Select billing address" at bounding box center [319, 150] width 69 height 11
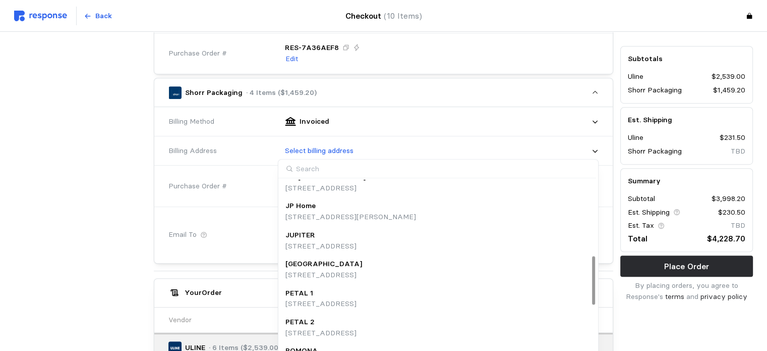
scroll to position [251, 0]
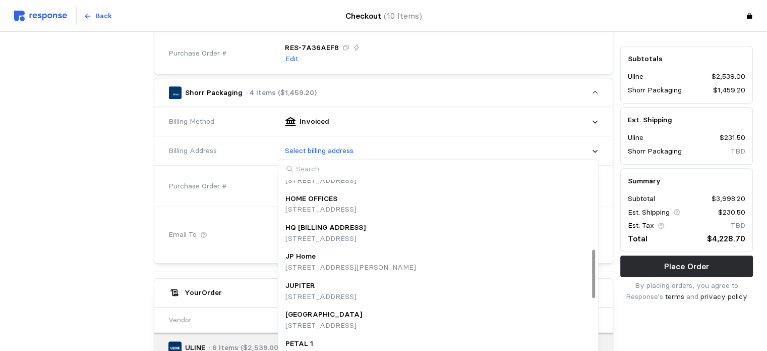
click at [357, 236] on p "[STREET_ADDRESS]" at bounding box center [326, 238] width 80 height 11
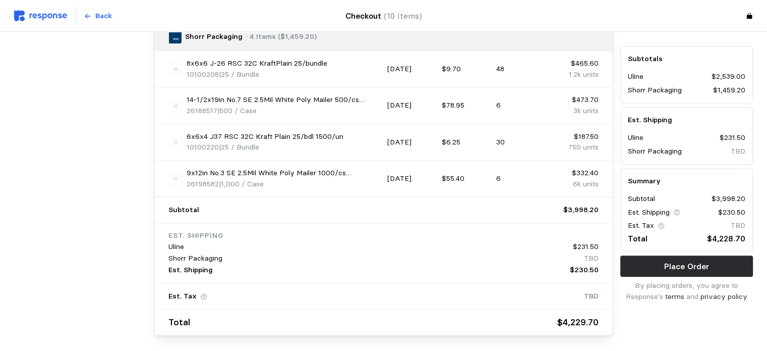
scroll to position [1059, 0]
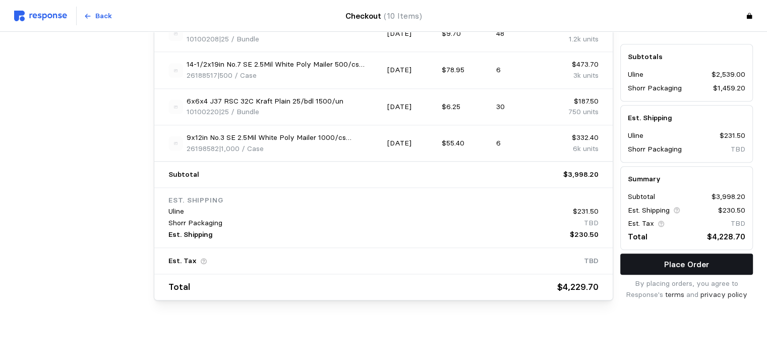
click at [704, 258] on p "Place Order" at bounding box center [687, 264] width 45 height 13
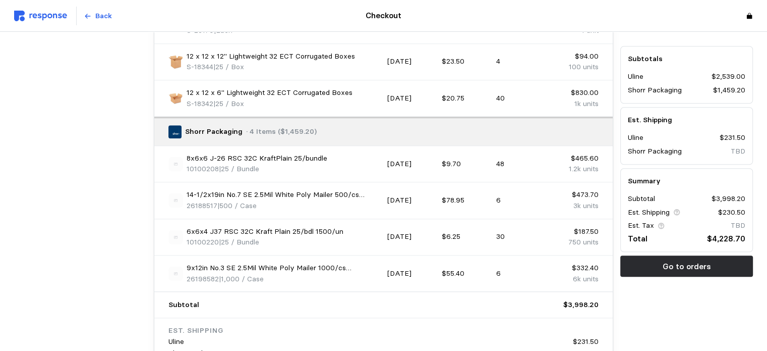
scroll to position [959, 0]
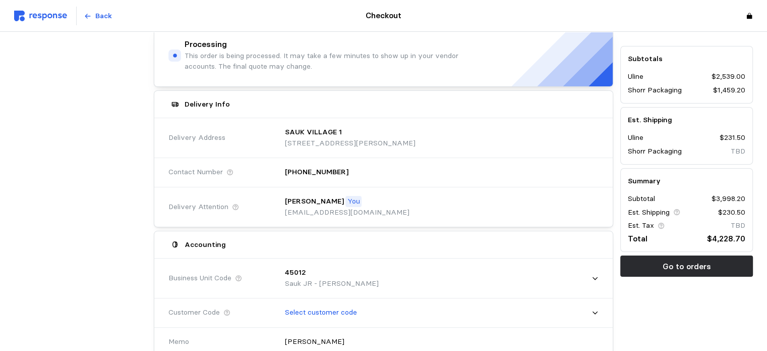
scroll to position [0, 0]
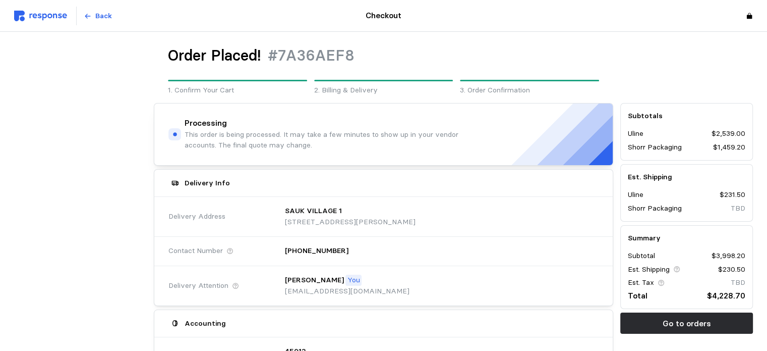
click at [45, 16] on img at bounding box center [40, 16] width 53 height 11
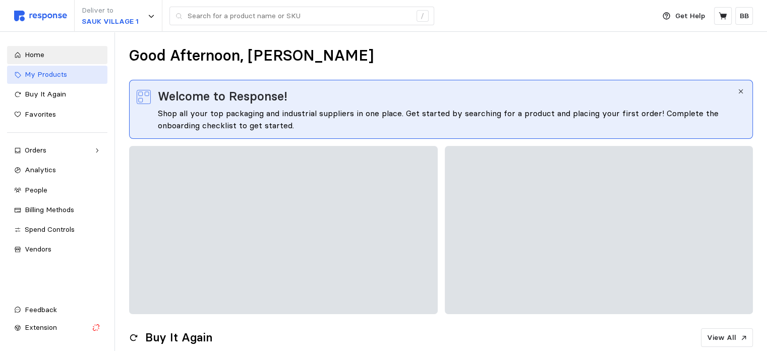
click at [25, 76] on span "My Products" at bounding box center [46, 74] width 42 height 9
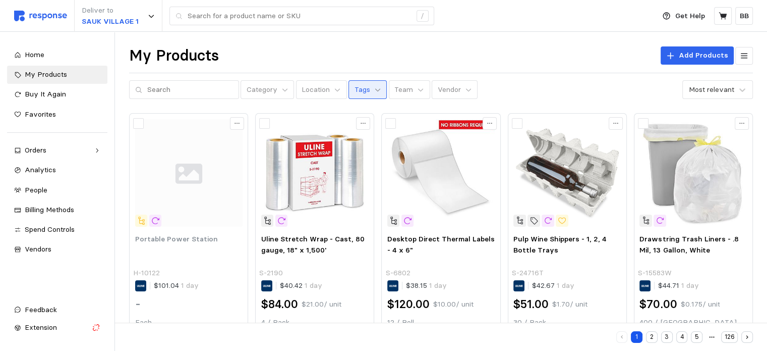
click at [374, 88] on icon at bounding box center [377, 89] width 7 height 7
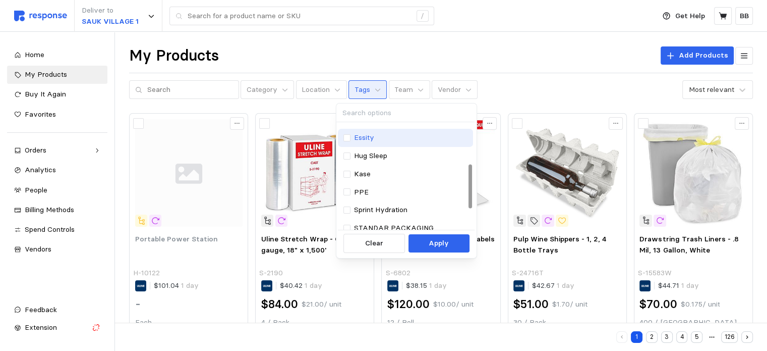
scroll to position [101, 0]
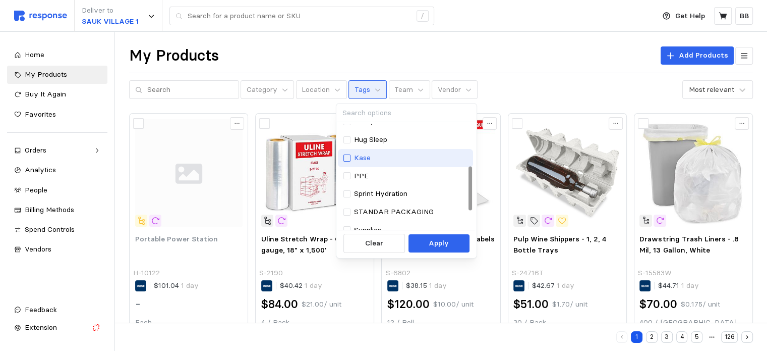
click at [345, 160] on div at bounding box center [347, 157] width 7 height 7
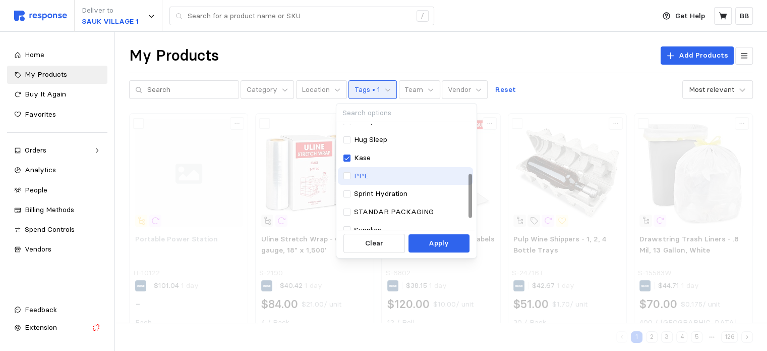
scroll to position [146, 0]
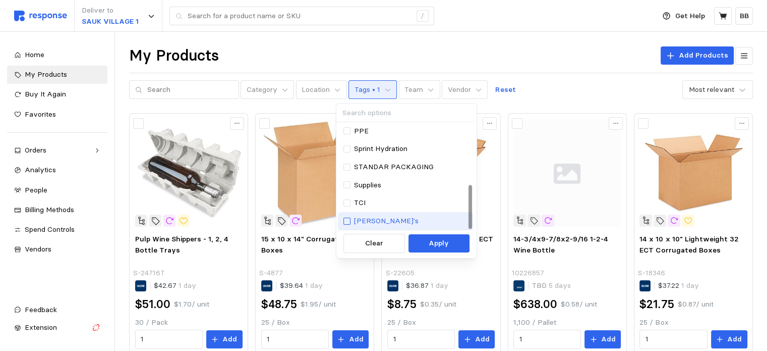
click at [348, 222] on div at bounding box center [347, 220] width 7 height 7
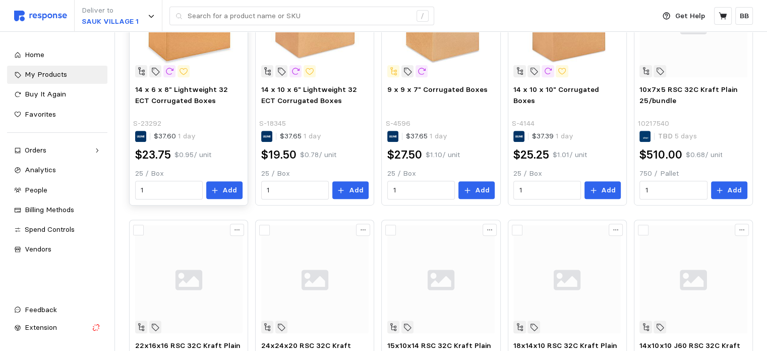
scroll to position [354, 0]
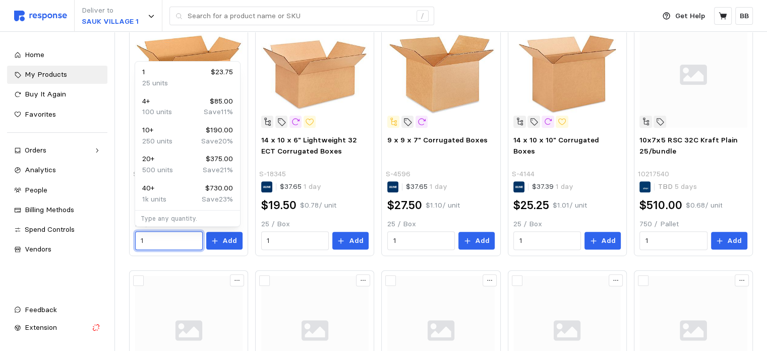
drag, startPoint x: 161, startPoint y: 240, endPoint x: 128, endPoint y: 240, distance: 33.8
click at [128, 240] on div "My Products Add Products Category Location Tags • 2 Team Vendor Reset Most rele…" at bounding box center [441, 116] width 652 height 876
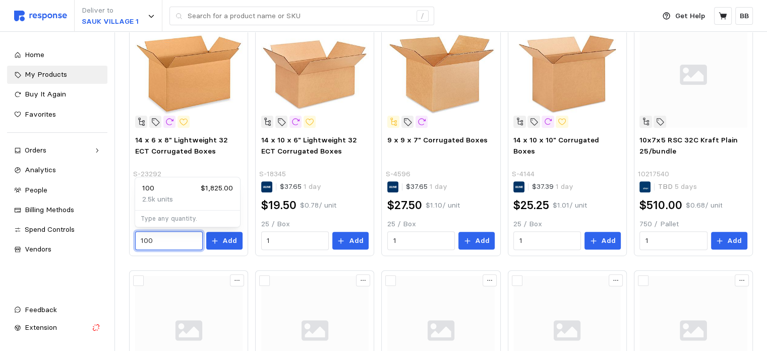
click at [168, 195] on p "2.5k units" at bounding box center [157, 199] width 31 height 11
type input "100"
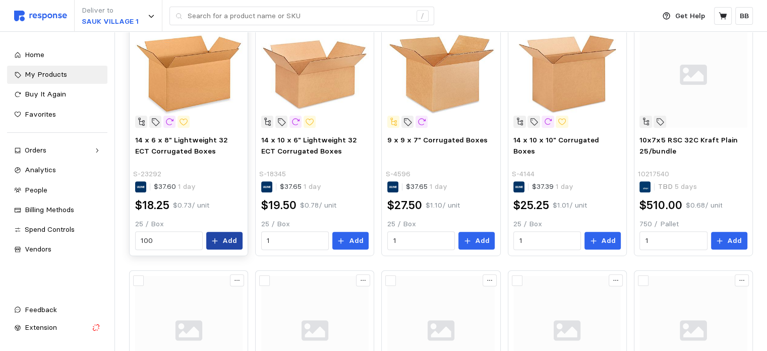
click at [222, 239] on button "Add" at bounding box center [224, 241] width 36 height 18
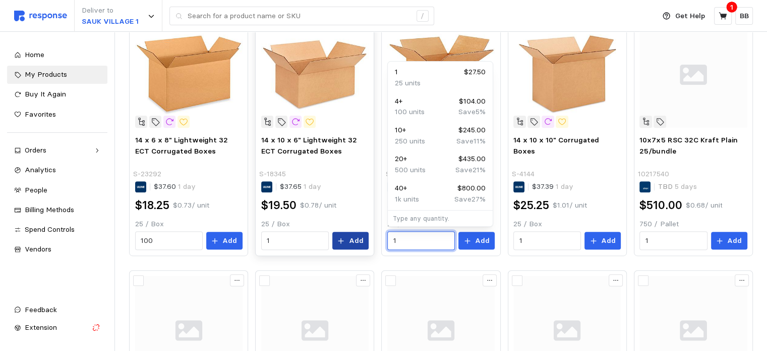
drag, startPoint x: 415, startPoint y: 238, endPoint x: 359, endPoint y: 236, distance: 56.6
click at [359, 236] on div "Pulp Wine Shippers - 1, 2, 4 Bottle Trays S-24716T $42.67 1 day $51.00 $1.70 / …" at bounding box center [441, 135] width 624 height 752
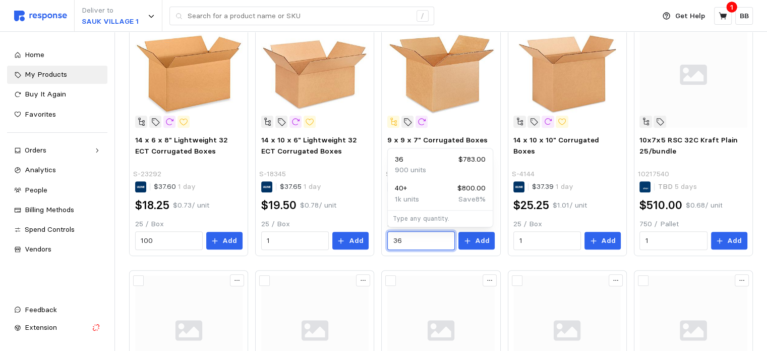
type input "3"
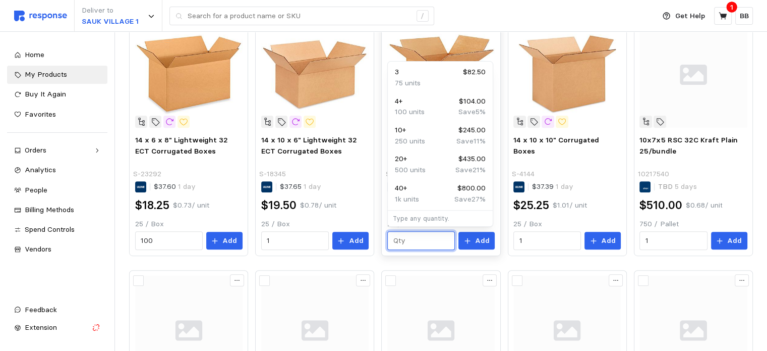
click at [416, 240] on input "text" at bounding box center [421, 241] width 56 height 18
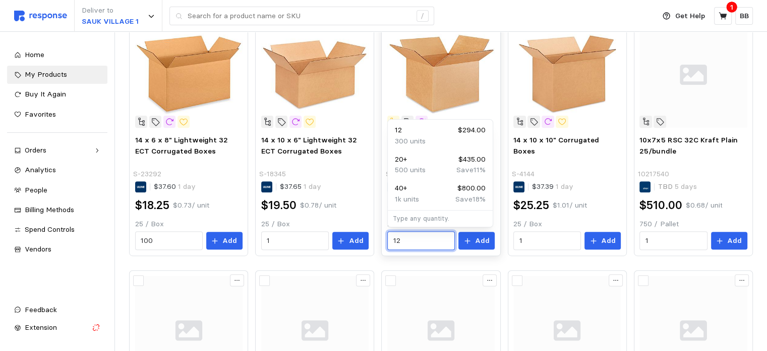
type input "1"
click at [398, 159] on p "20" at bounding box center [399, 159] width 9 height 11
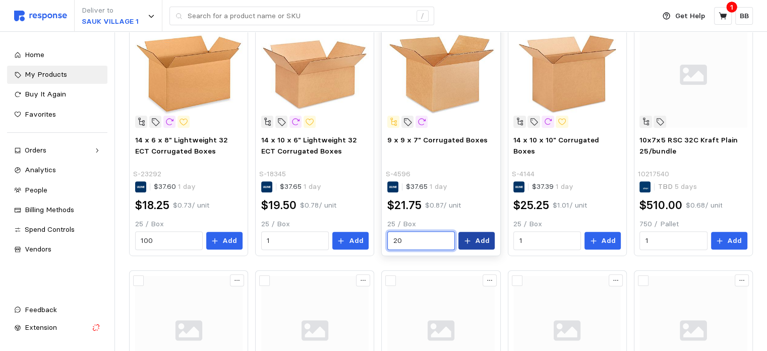
type input "20"
click at [477, 248] on button "Add" at bounding box center [477, 241] width 36 height 18
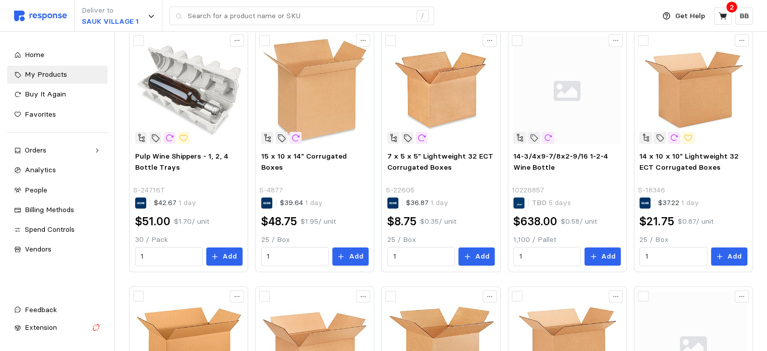
scroll to position [101, 0]
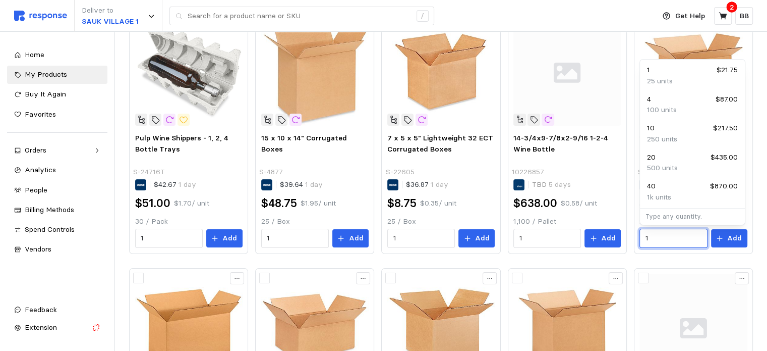
drag, startPoint x: 654, startPoint y: 236, endPoint x: 628, endPoint y: 236, distance: 26.2
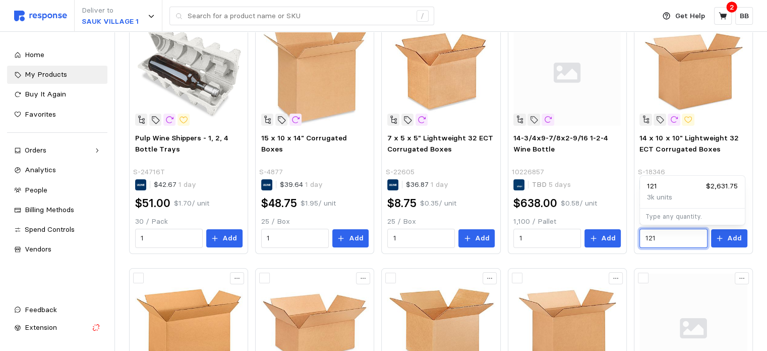
click at [661, 188] on div "121 $2,631.75" at bounding box center [692, 186] width 91 height 11
type input "121"
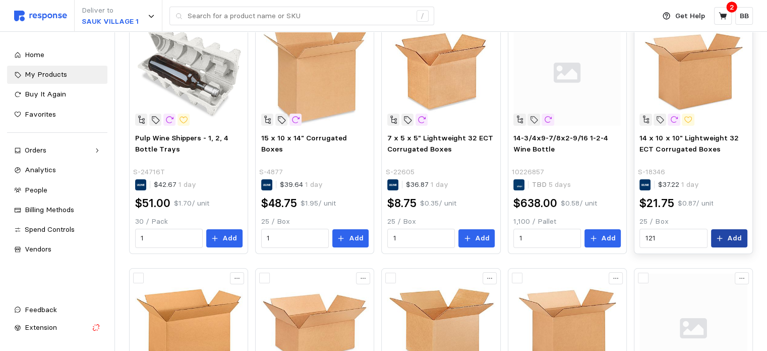
click at [730, 236] on p "Add" at bounding box center [735, 238] width 15 height 11
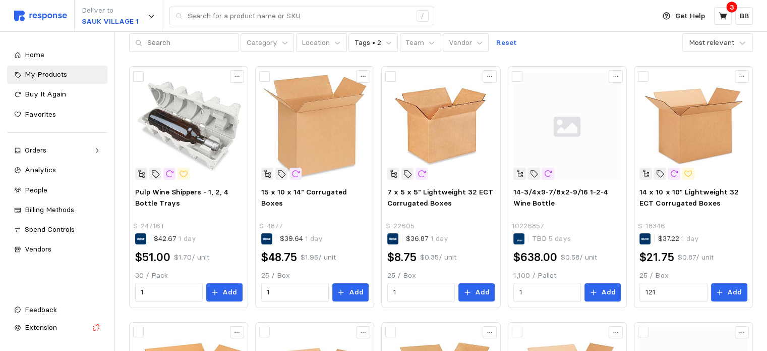
scroll to position [0, 0]
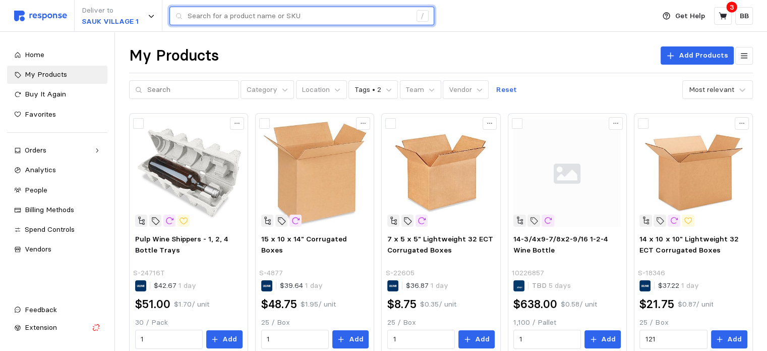
click at [242, 16] on input "text" at bounding box center [300, 16] width 224 height 18
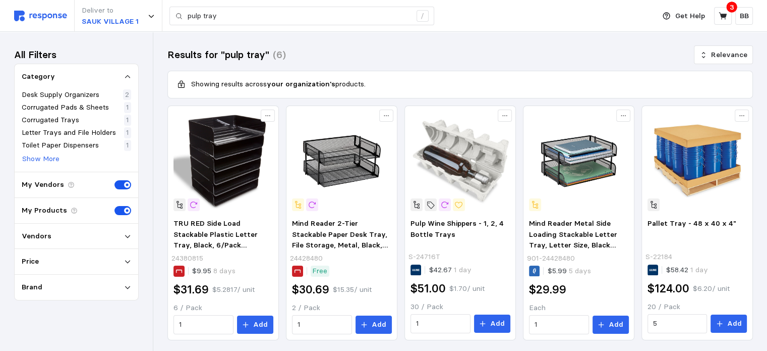
click at [57, 234] on div "Vendors" at bounding box center [76, 236] width 109 height 11
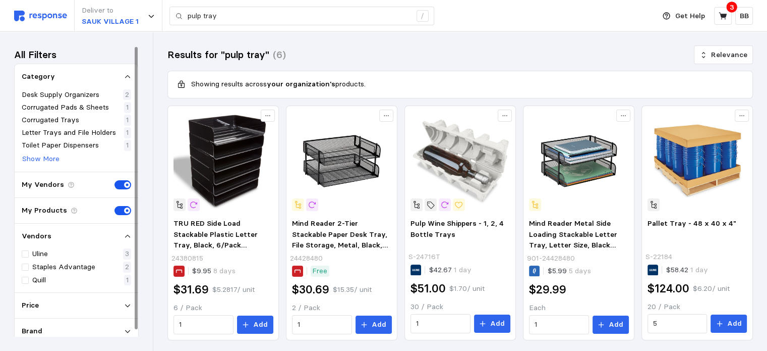
click at [328, 52] on div "Results for "pulp tray" (6) Relevance" at bounding box center [461, 55] width 586 height 18
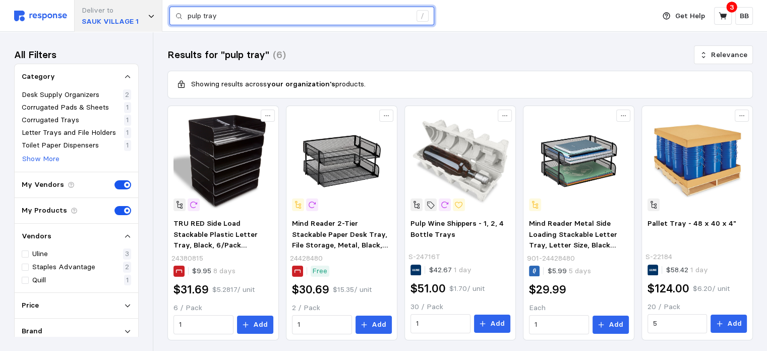
drag, startPoint x: 243, startPoint y: 10, endPoint x: 133, endPoint y: 13, distance: 109.5
click at [133, 13] on div "Deliver to [GEOGRAPHIC_DATA] 1 pulp tray /" at bounding box center [332, 16] width 636 height 32
paste input "10226857"
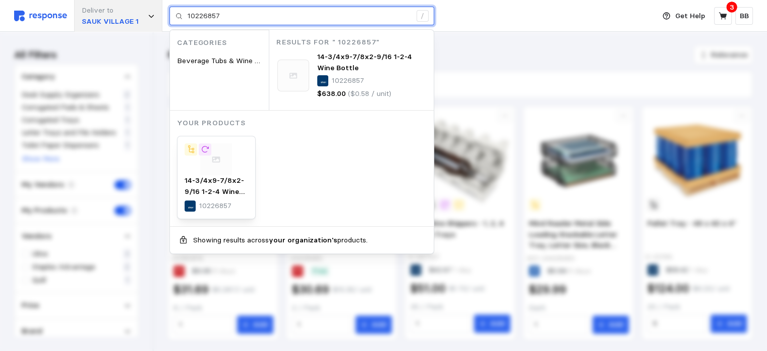
type input "10226857"
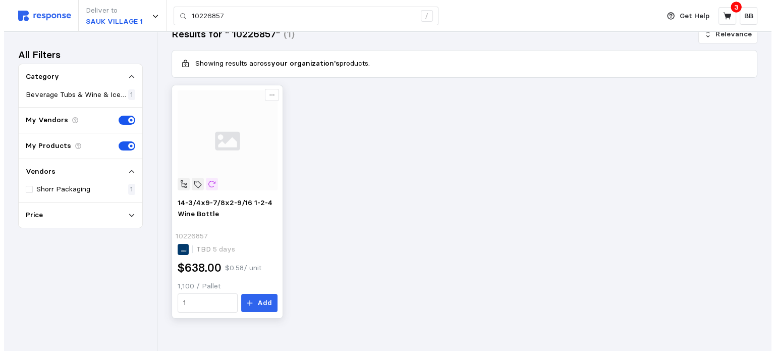
scroll to position [30, 0]
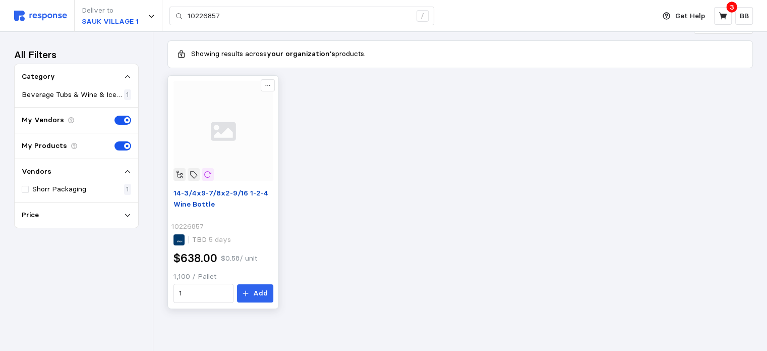
click at [200, 191] on span "14-3/4x9-7/8x2-9/16 1-2-4 Wine Bottle" at bounding box center [221, 198] width 95 height 20
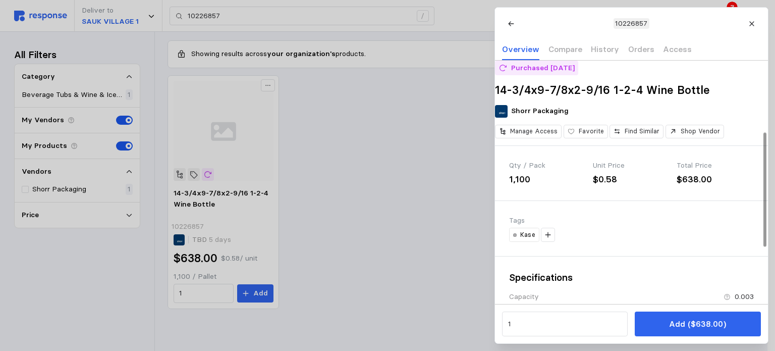
scroll to position [151, 0]
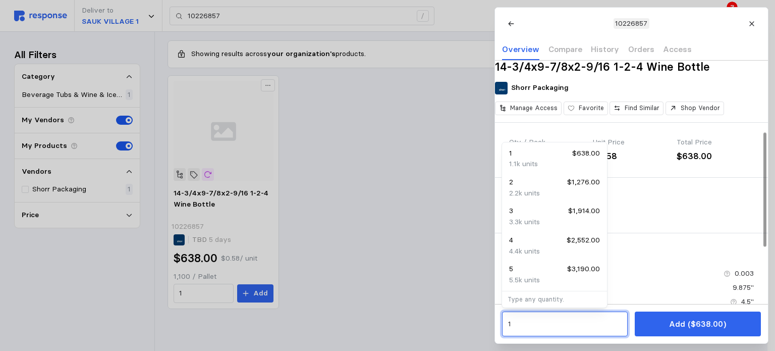
drag, startPoint x: 531, startPoint y: 323, endPoint x: 482, endPoint y: 324, distance: 48.5
click at [482, 350] on div "10226857 Overview Compare History Orders Access Purchased [DATE] 14-3/4x9-7/8x2…" at bounding box center [383, 351] width 767 height 0
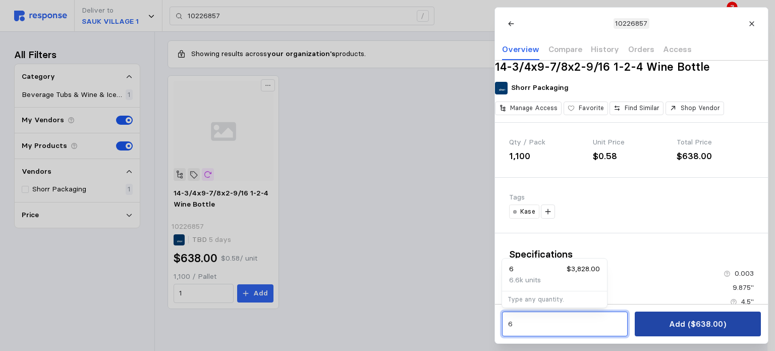
type input "6"
click at [680, 331] on button "Add ($638.00)" at bounding box center [698, 323] width 126 height 25
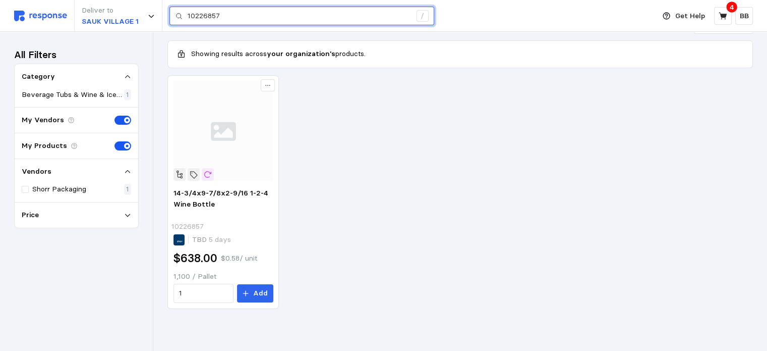
drag, startPoint x: 226, startPoint y: 18, endPoint x: 172, endPoint y: 18, distance: 54.0
click at [172, 18] on div "10226857 /" at bounding box center [302, 16] width 265 height 19
paste input "S-3575"
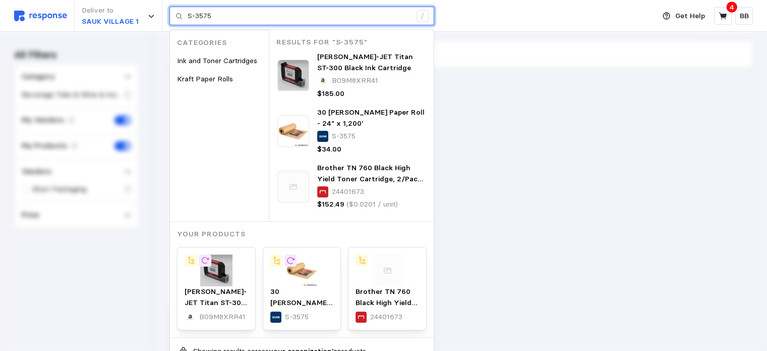
type input "S-3575"
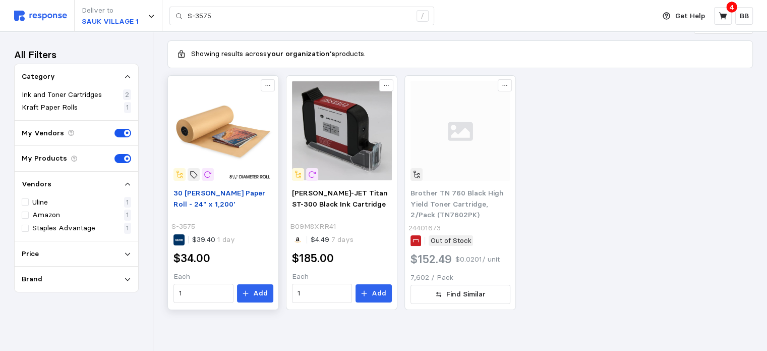
click at [208, 189] on div "30 [PERSON_NAME] Paper Roll - 24" x 1,200' S-3575 $39.40 1 day $34.00 Each 1 Add" at bounding box center [223, 245] width 107 height 123
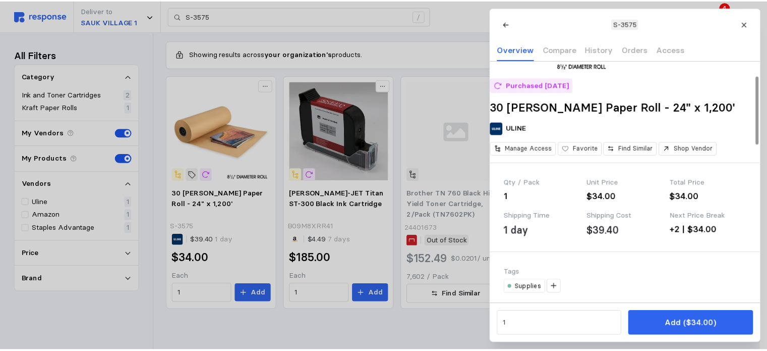
scroll to position [202, 0]
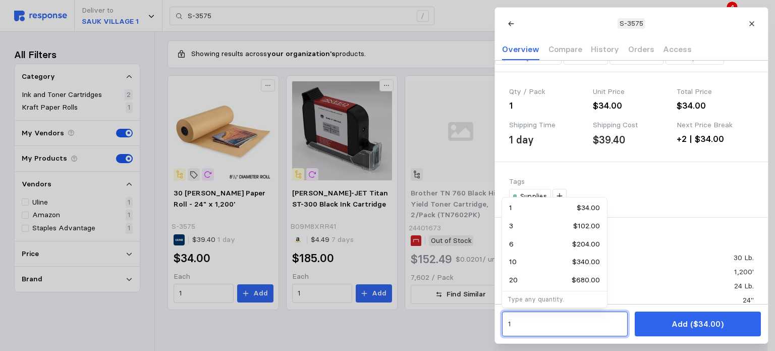
drag, startPoint x: 523, startPoint y: 328, endPoint x: 488, endPoint y: 326, distance: 34.4
click at [488, 350] on div "S-3575 Overview Compare History Orders Access Purchased [DATE] 30 [PERSON_NAME]…" at bounding box center [383, 352] width 767 height 0
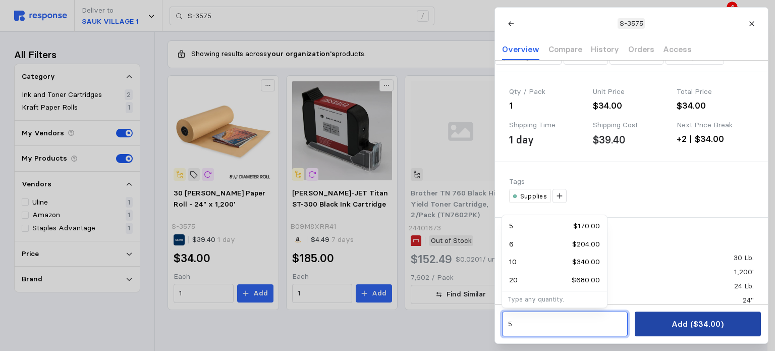
type input "5"
click at [669, 323] on button "Add ($34.00)" at bounding box center [698, 323] width 126 height 25
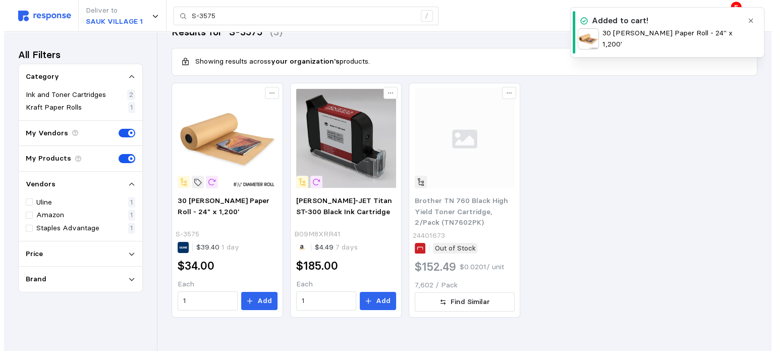
scroll to position [0, 0]
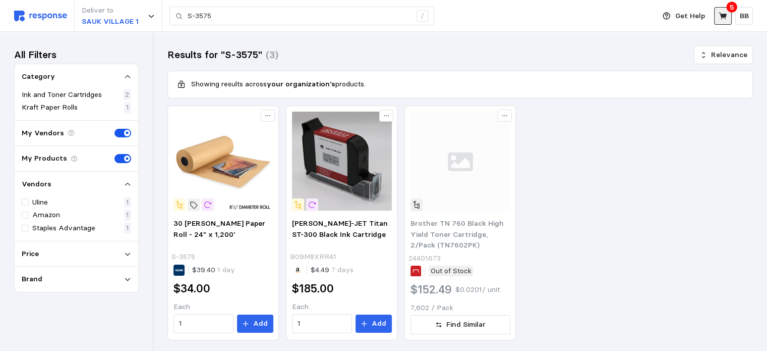
click at [720, 15] on icon at bounding box center [723, 16] width 9 height 9
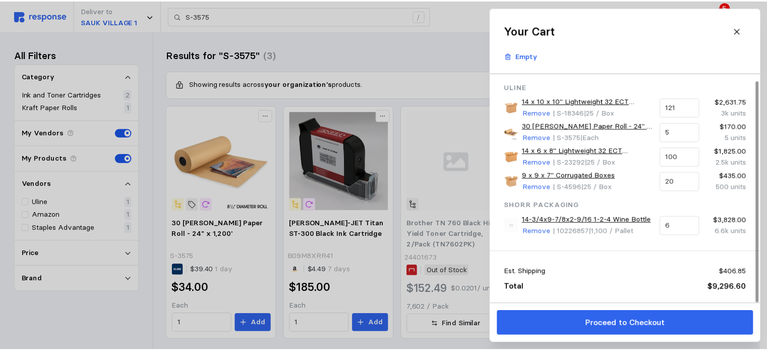
scroll to position [7, 0]
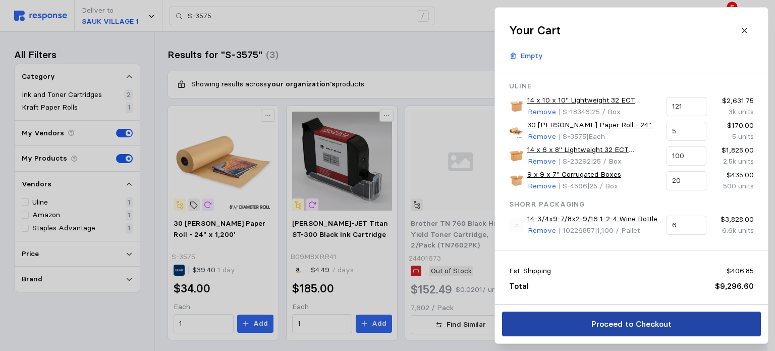
click at [612, 324] on p "Proceed to Checkout" at bounding box center [631, 323] width 80 height 13
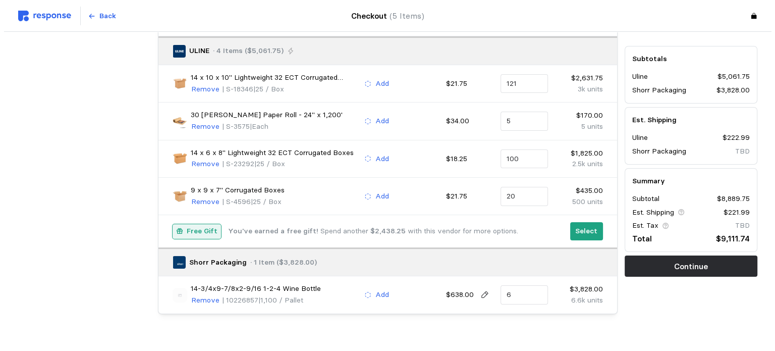
scroll to position [101, 0]
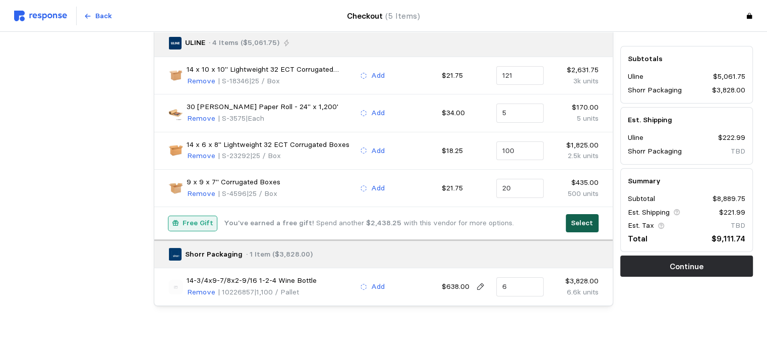
click at [585, 222] on p "Select" at bounding box center [582, 222] width 22 height 11
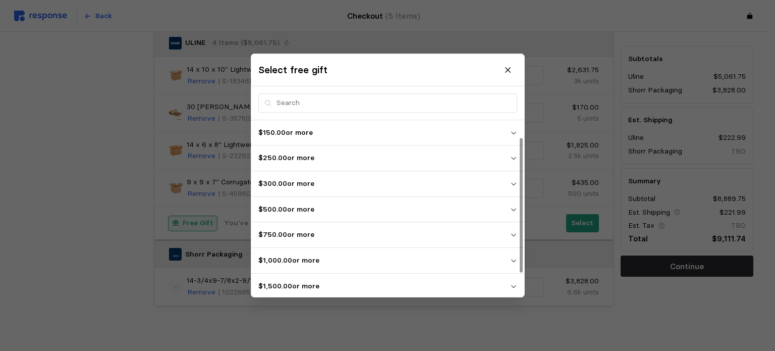
scroll to position [52, 0]
click at [290, 283] on p "$5,000.00 or more" at bounding box center [384, 284] width 252 height 11
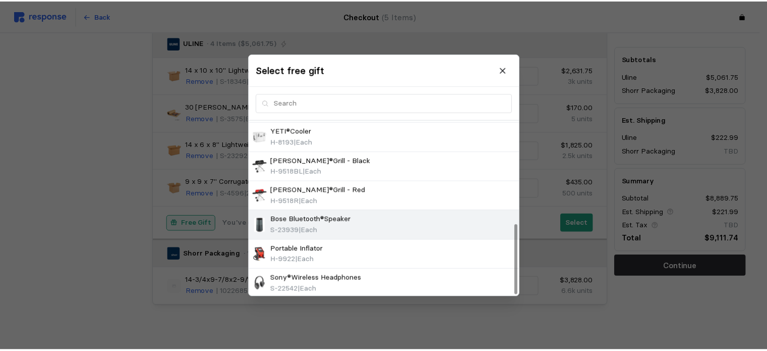
scroll to position [258, 0]
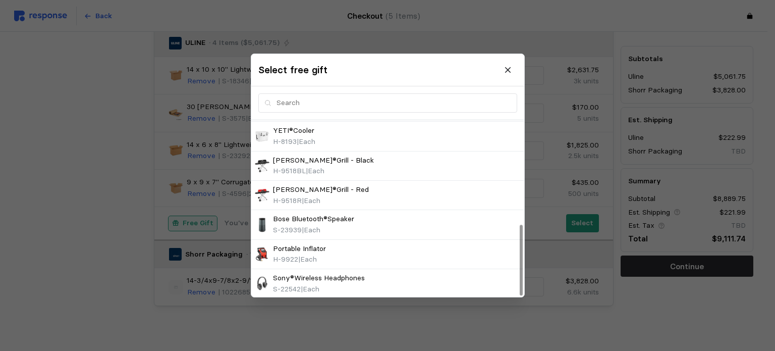
drag, startPoint x: 314, startPoint y: 137, endPoint x: 638, endPoint y: 232, distance: 337.1
click at [314, 137] on span "| Each" at bounding box center [306, 141] width 19 height 9
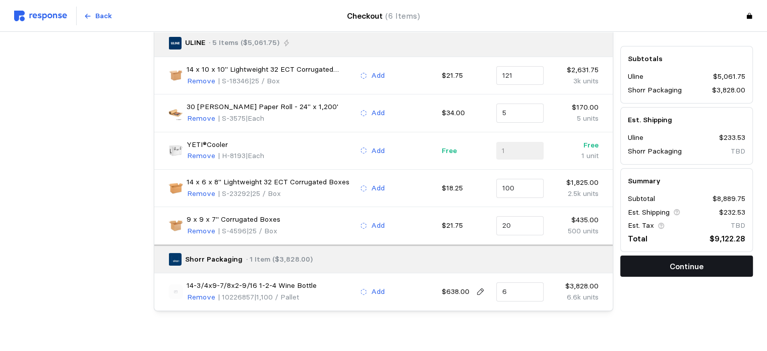
click at [698, 265] on p "Continue" at bounding box center [687, 266] width 34 height 13
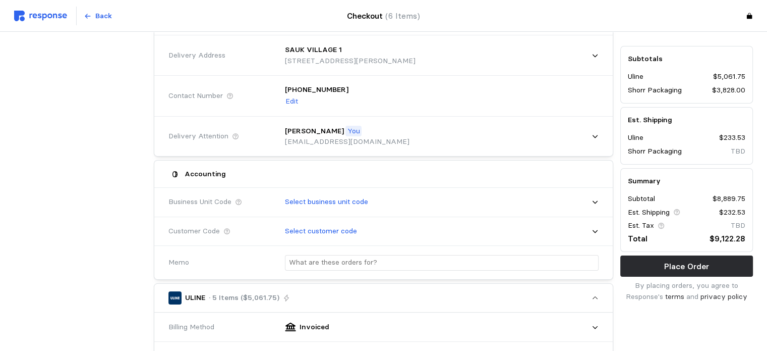
scroll to position [101, 0]
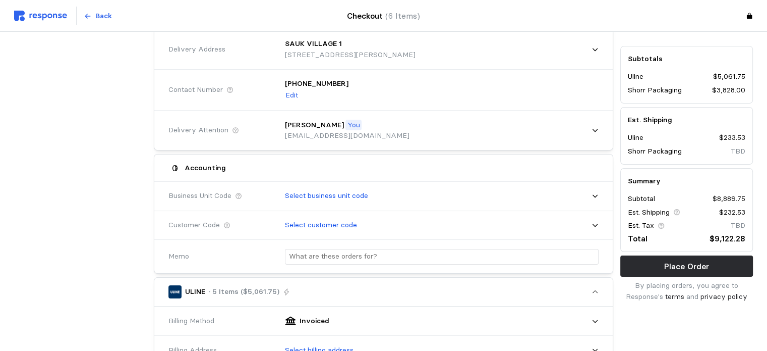
click at [313, 195] on p "Select business unit code" at bounding box center [326, 195] width 83 height 11
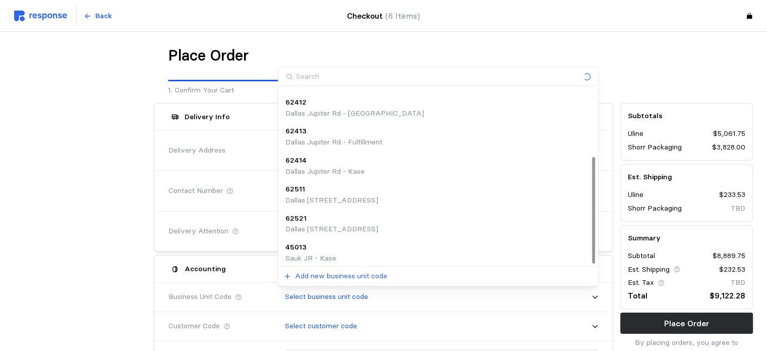
scroll to position [113, 0]
click at [312, 245] on div "45013" at bounding box center [311, 244] width 51 height 11
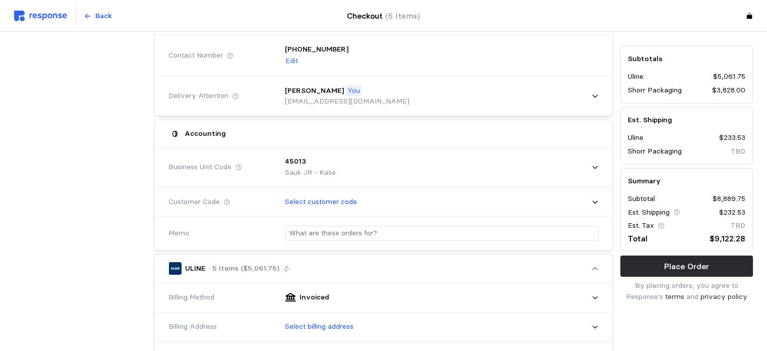
scroll to position [151, 0]
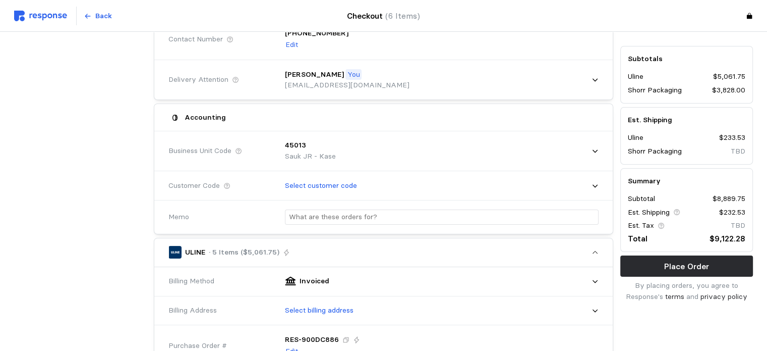
click at [331, 224] on div at bounding box center [438, 217] width 321 height 30
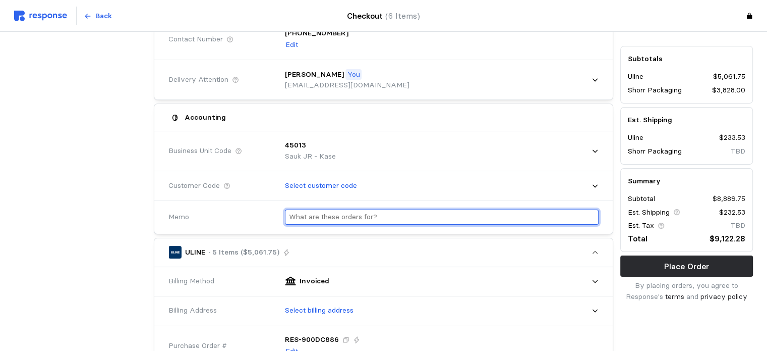
click at [327, 214] on input "text" at bounding box center [442, 217] width 306 height 15
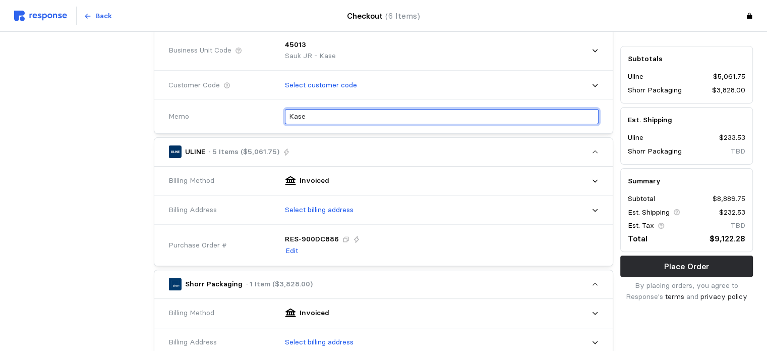
scroll to position [252, 0]
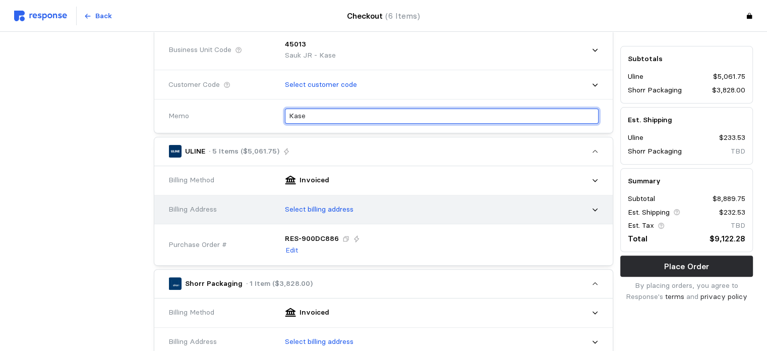
type input "Kase"
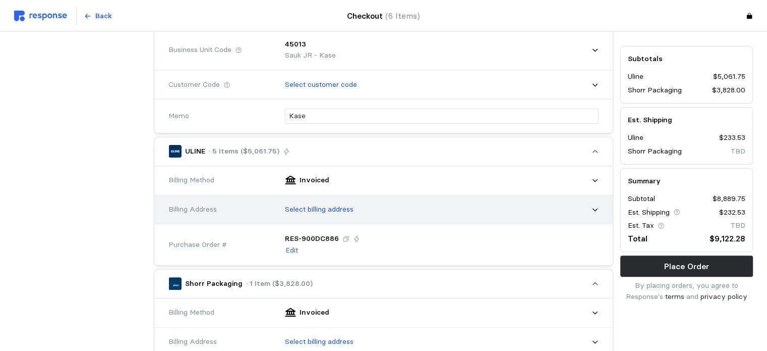
click at [316, 211] on p "Select billing address" at bounding box center [319, 209] width 69 height 11
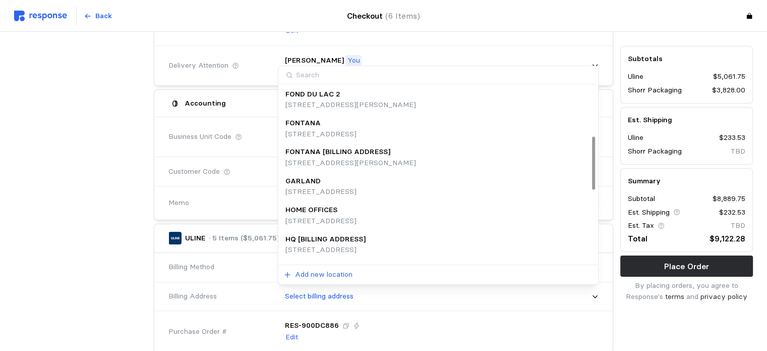
scroll to position [163, 0]
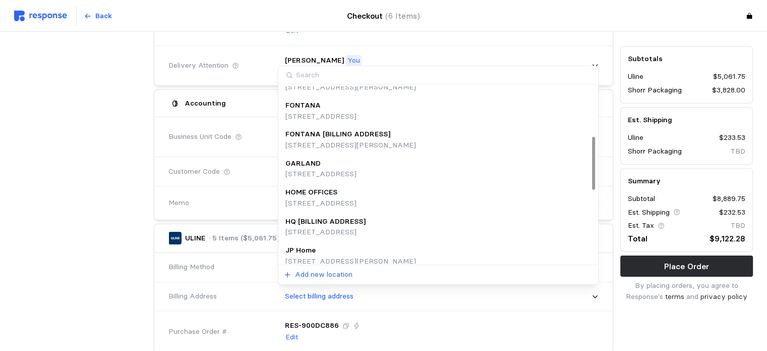
click at [325, 224] on p "HQ [BILLING ADDRESS]" at bounding box center [326, 221] width 80 height 11
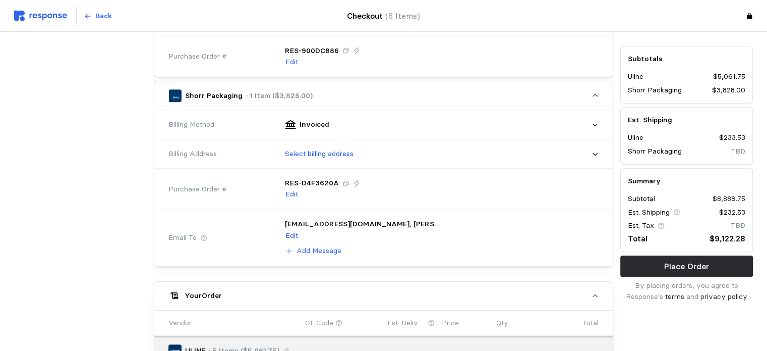
scroll to position [468, 0]
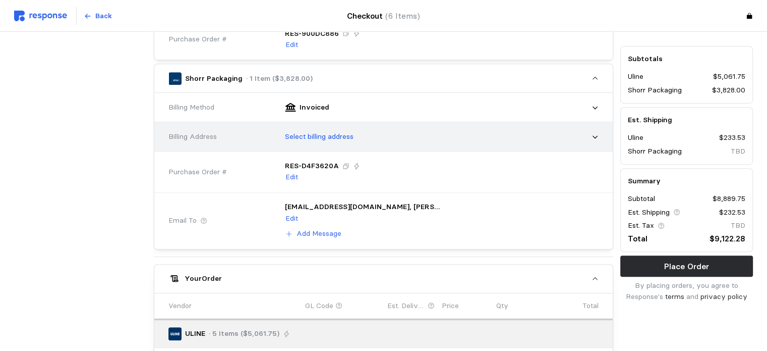
click at [313, 134] on p "Select billing address" at bounding box center [319, 136] width 69 height 11
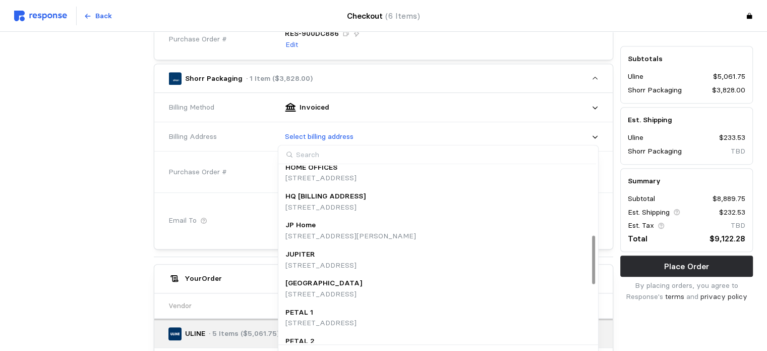
scroll to position [251, 0]
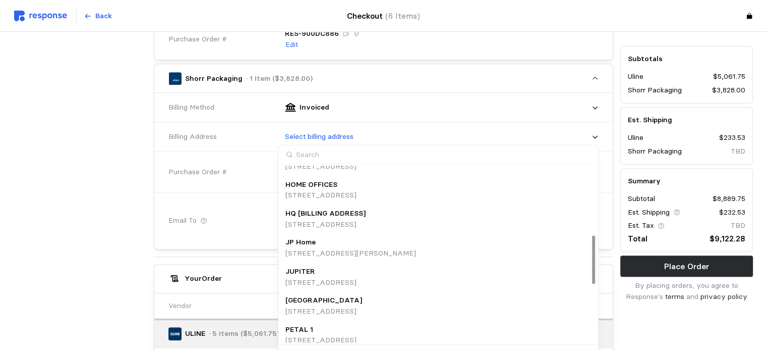
click at [325, 223] on p "[STREET_ADDRESS]" at bounding box center [326, 224] width 80 height 11
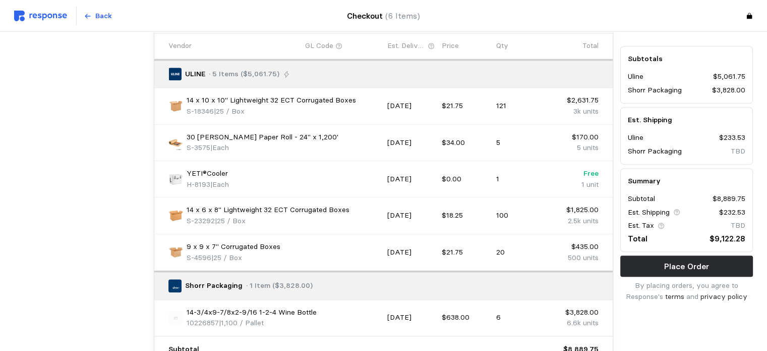
scroll to position [721, 0]
